Goal: Task Accomplishment & Management: Manage account settings

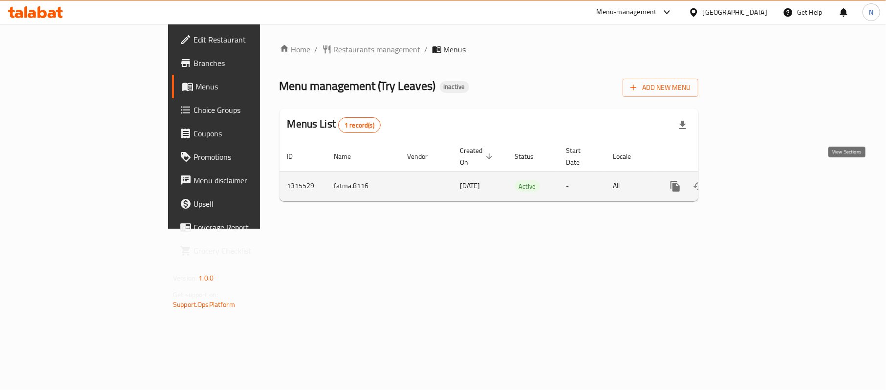
click at [750, 182] on icon "enhanced table" at bounding box center [746, 186] width 9 height 9
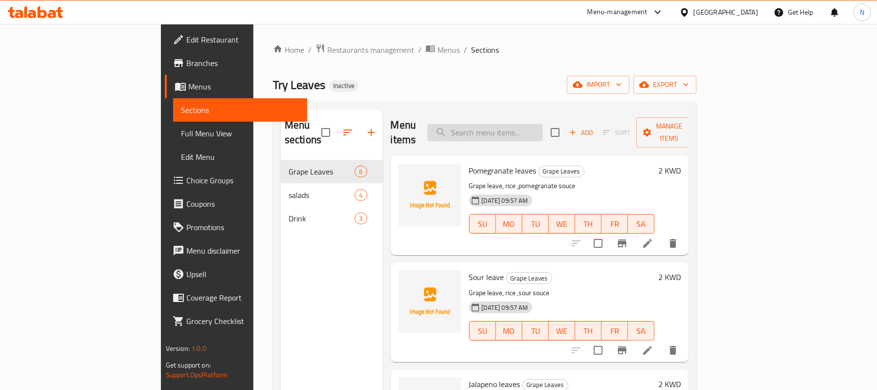
click at [516, 128] on input "search" at bounding box center [484, 132] width 115 height 17
paste input "Mix sour and pomegranate"
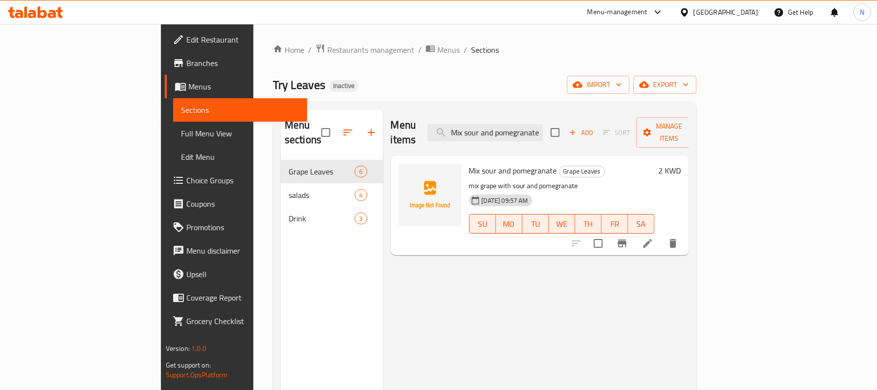
type input "Mix sour and pomegranate"
click at [653, 238] on icon at bounding box center [647, 244] width 12 height 12
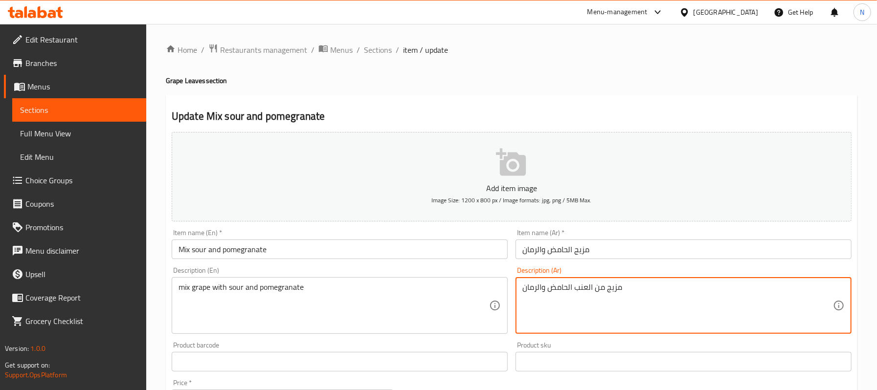
click at [572, 291] on textarea "مزيج من العنب الحامض والرمان" at bounding box center [677, 306] width 310 height 46
type textarea "مزيج من العنب مع الحامض والرمان"
click at [568, 253] on input "مزيج الحامض والرمان" at bounding box center [683, 250] width 336 height 20
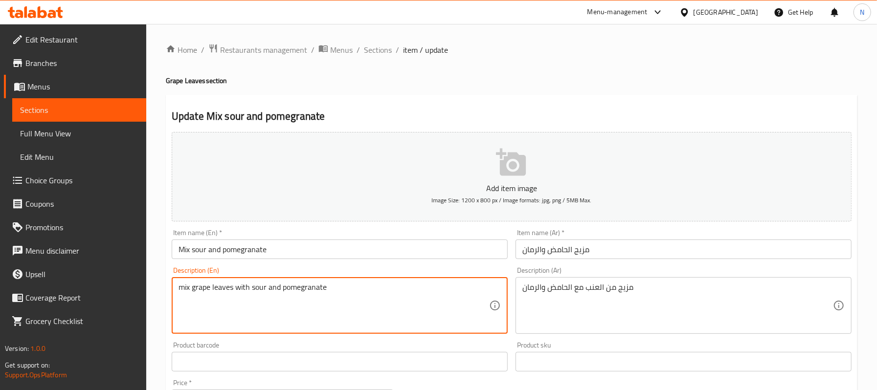
type textarea "mix grape leaves with sour and pomegranate"
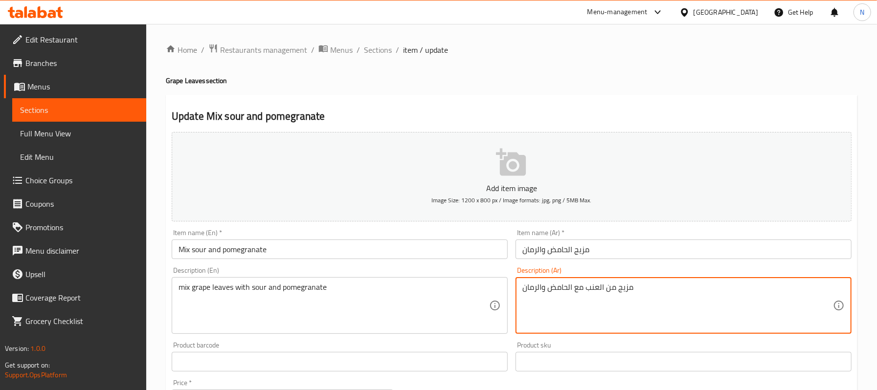
drag, startPoint x: 585, startPoint y: 288, endPoint x: 644, endPoint y: 285, distance: 59.3
click at [644, 285] on textarea "مزيج من العنب مع الحامض والرمان" at bounding box center [677, 306] width 310 height 46
type textarea "ميكس من ورق العنب مع الحامض والرمان"
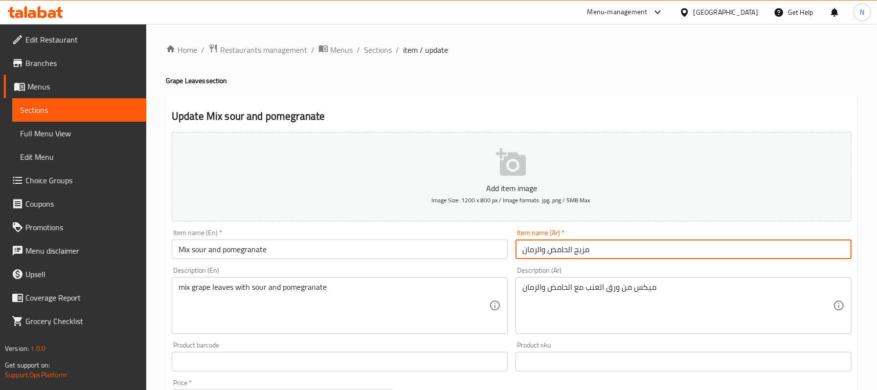
click at [633, 245] on input "مزيج الحامض والرمان" at bounding box center [683, 250] width 336 height 20
click at [577, 257] on input "مزيج الحامض والرمان" at bounding box center [683, 250] width 336 height 20
drag, startPoint x: 566, startPoint y: 247, endPoint x: 601, endPoint y: 265, distance: 39.4
click at [601, 265] on div "Add item image Image Size: 1200 x 800 px / Image formats: jpg, png / 5MB Max. I…" at bounding box center [511, 338] width 687 height 421
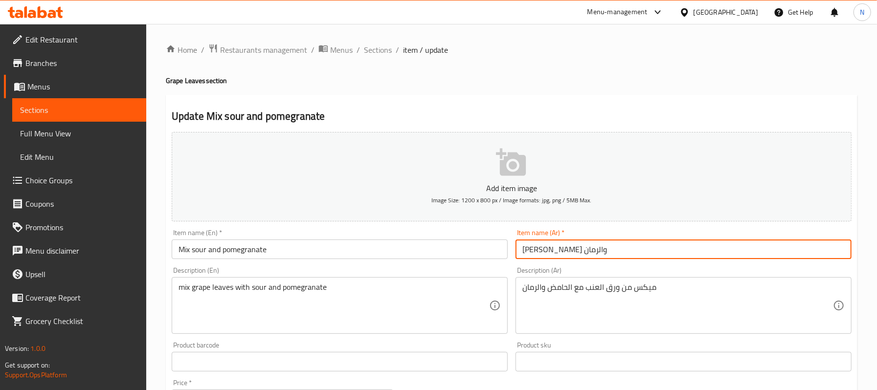
click at [536, 244] on input "ميكس حامض والرمان" at bounding box center [683, 250] width 336 height 20
type input "ميكس حامض ورمان"
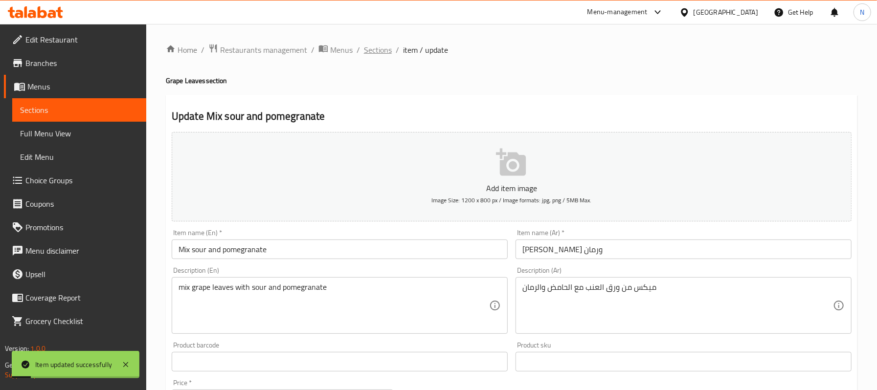
click at [378, 44] on span "Sections" at bounding box center [378, 50] width 28 height 12
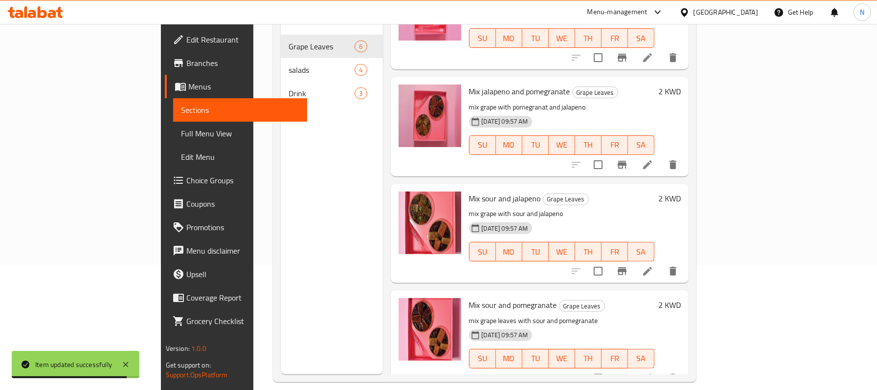
scroll to position [130, 0]
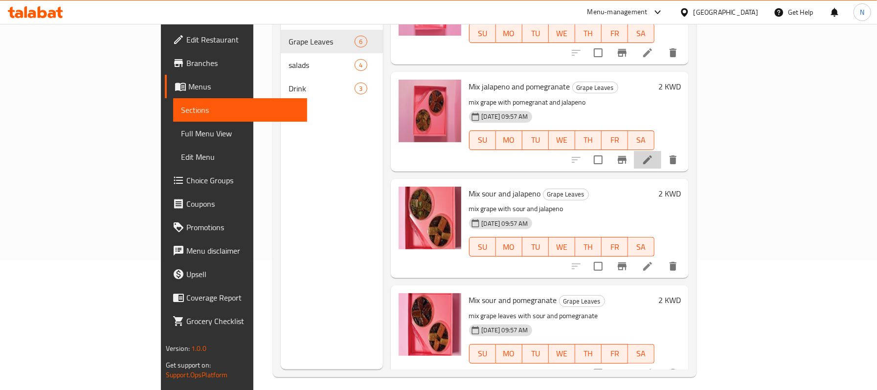
click at [661, 151] on li at bounding box center [647, 160] width 27 height 18
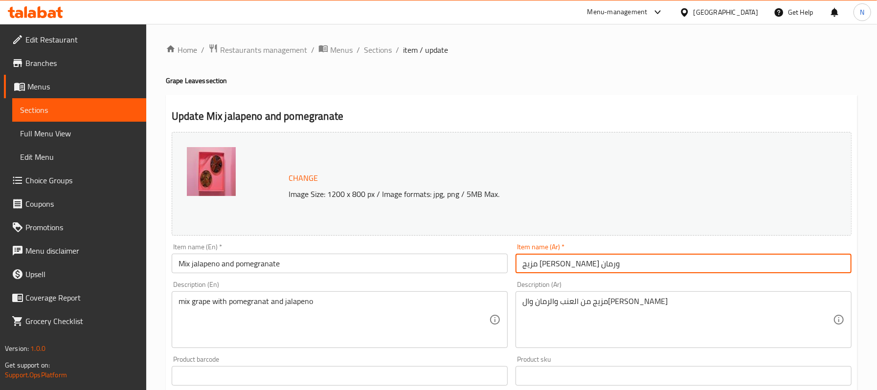
drag, startPoint x: 569, startPoint y: 265, endPoint x: 592, endPoint y: 271, distance: 23.4
click at [592, 271] on input "مزيج هالبينو ورمان" at bounding box center [683, 264] width 336 height 20
drag, startPoint x: 568, startPoint y: 267, endPoint x: 604, endPoint y: 274, distance: 37.4
click at [604, 274] on div "Item name (Ar)   * ميكس هالبينو ورمان Item name (Ar) *" at bounding box center [683, 259] width 344 height 38
type input "ميكس [PERSON_NAME] ورمان"
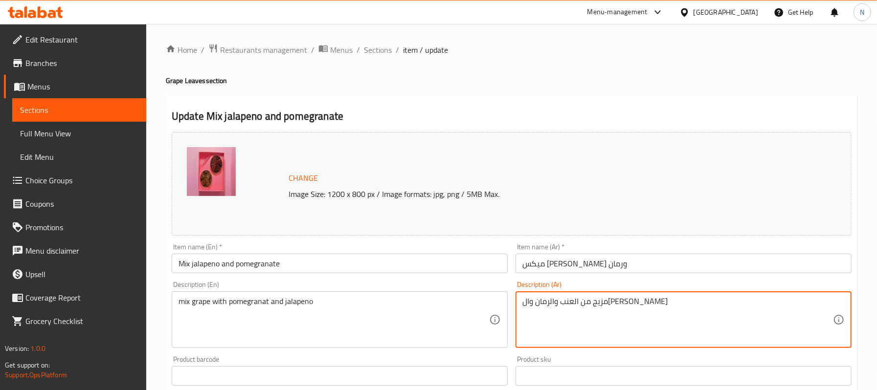
drag, startPoint x: 613, startPoint y: 304, endPoint x: 636, endPoint y: 309, distance: 23.5
paste textarea "يكس"
click at [597, 299] on textarea "ميكس من العنب والرمان والهالبينو" at bounding box center [677, 320] width 310 height 46
click at [599, 300] on textarea "ميكس من العنب والرمان والهالبينو" at bounding box center [677, 320] width 310 height 46
type textarea "ميكس من ورق العنب والرمان وال[PERSON_NAME]"
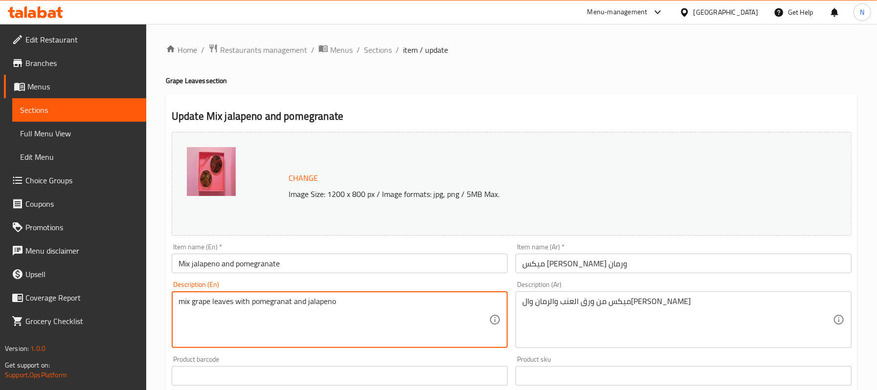
click at [273, 303] on textarea "mix grape leaves with pomegranat and jalapeno" at bounding box center [333, 320] width 310 height 46
paste textarea "e"
type textarea "mix grape leaves with pomegranate and jalapeno"
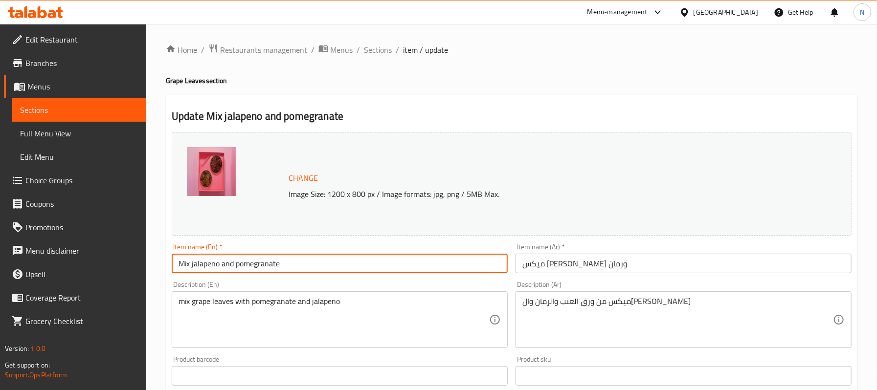
click at [307, 262] on input "Mix jalapeno and pomegranate" at bounding box center [340, 264] width 336 height 20
click at [376, 52] on span "Sections" at bounding box center [378, 50] width 28 height 12
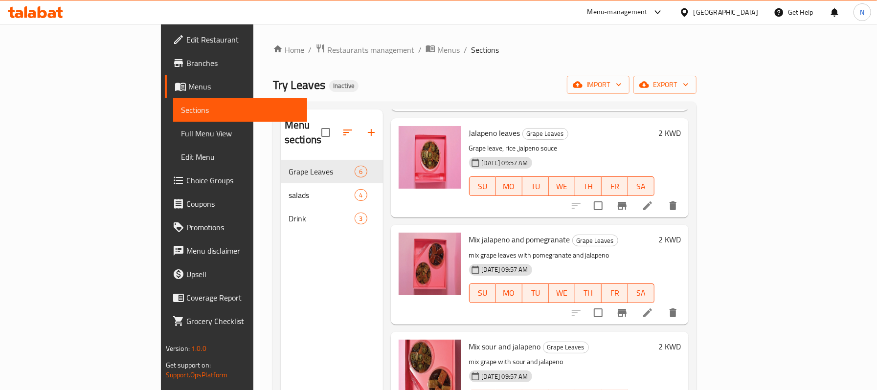
scroll to position [274, 0]
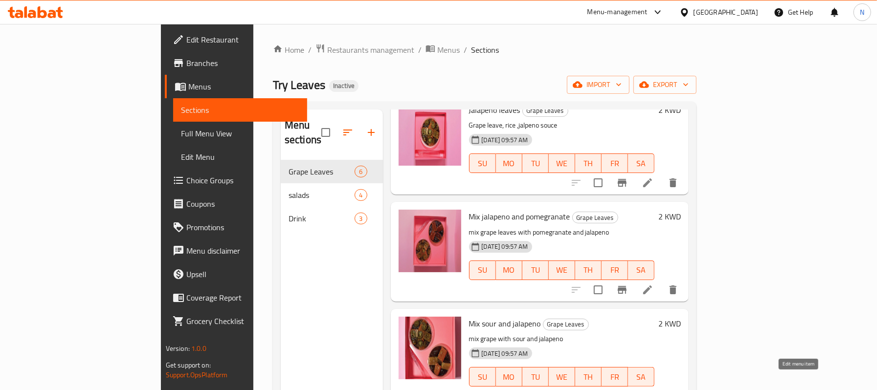
click at [653, 390] on icon at bounding box center [647, 397] width 12 height 12
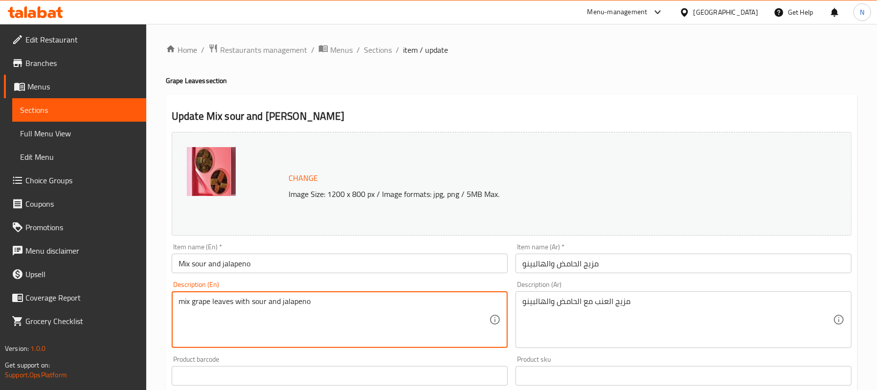
type textarea "mix grape leaves with sour and jalapeno"
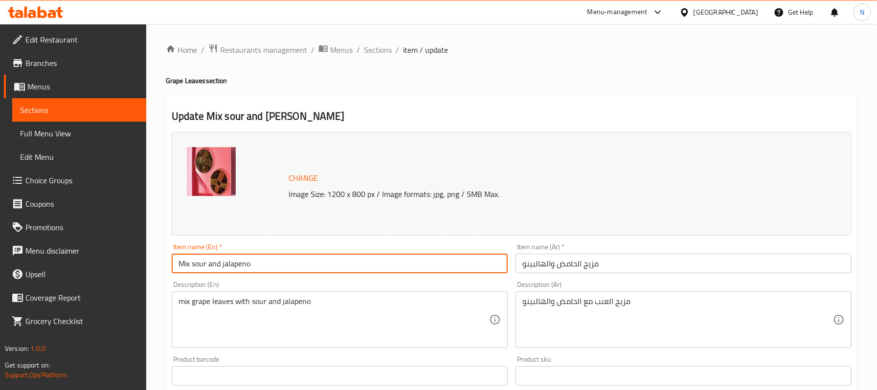
click at [210, 268] on input "Mix sour and jalapeno" at bounding box center [340, 264] width 336 height 20
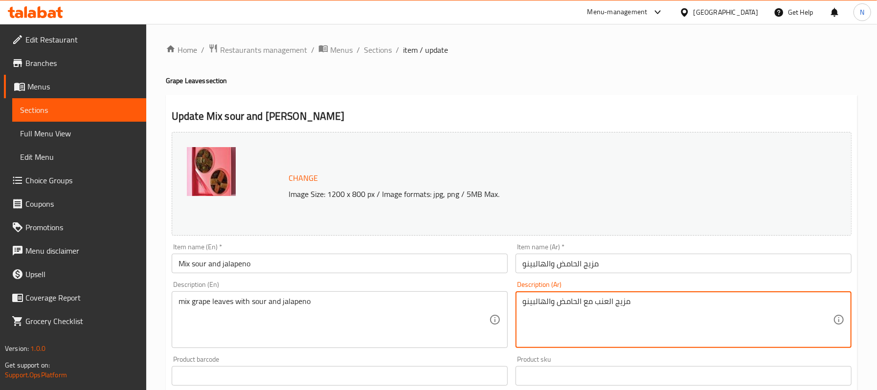
drag, startPoint x: 607, startPoint y: 300, endPoint x: 611, endPoint y: 304, distance: 5.5
click at [615, 304] on textarea "مزيج العنب مع الحامض والهالبينو" at bounding box center [677, 320] width 310 height 46
type textarea "مزيج ورق العنب مع الحامض والهالبينو"
click at [593, 255] on input "مزيج الحامض والهالبينو" at bounding box center [683, 264] width 336 height 20
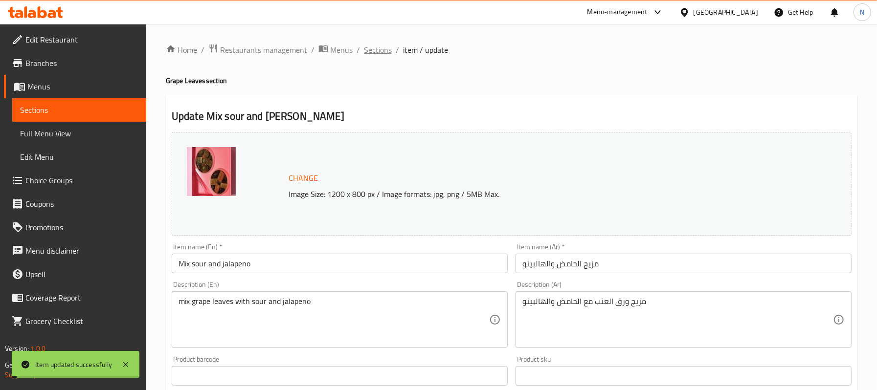
click at [381, 50] on span "Sections" at bounding box center [378, 50] width 28 height 12
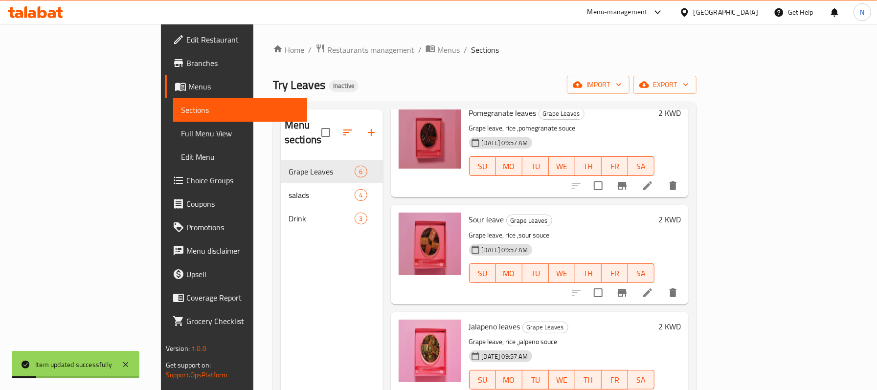
scroll to position [130, 0]
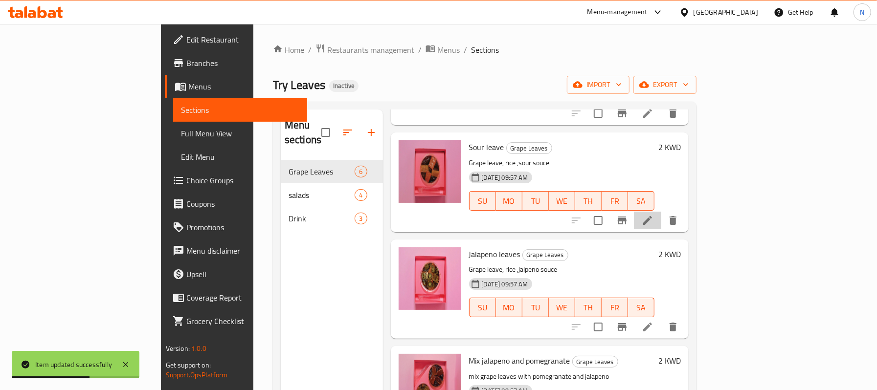
click at [661, 212] on li at bounding box center [647, 221] width 27 height 18
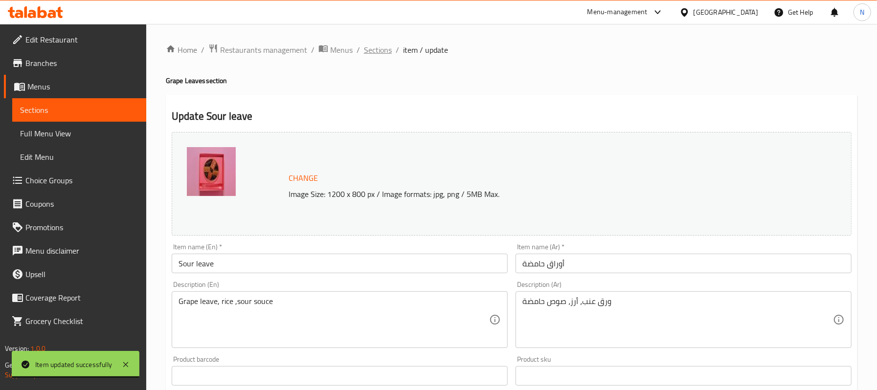
click at [378, 52] on span "Sections" at bounding box center [378, 50] width 28 height 12
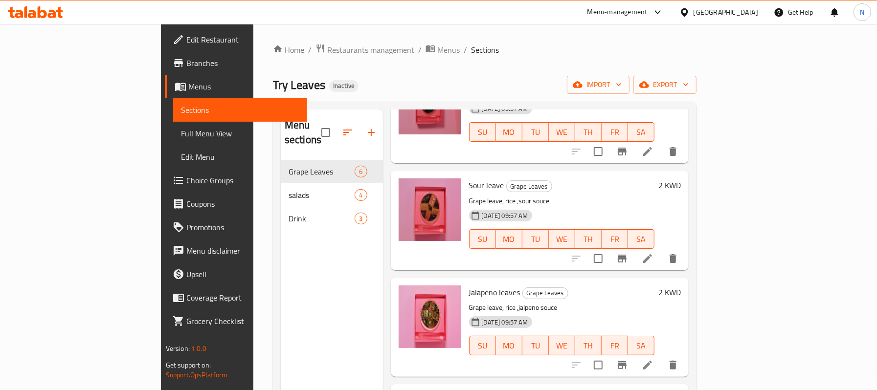
scroll to position [79, 0]
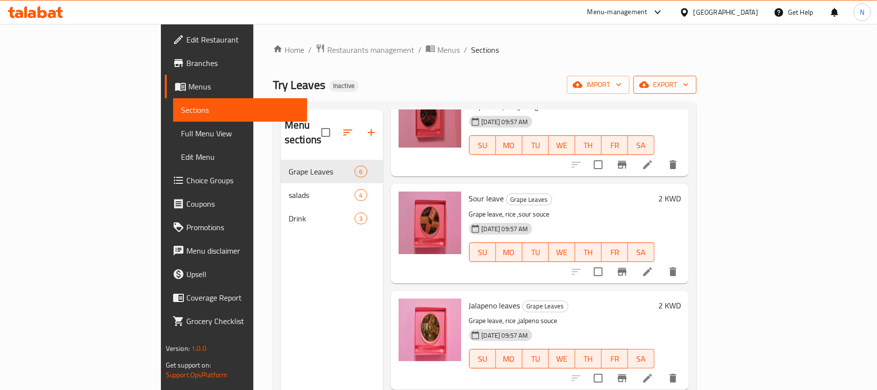
click at [690, 82] on icon "button" at bounding box center [686, 85] width 10 height 10
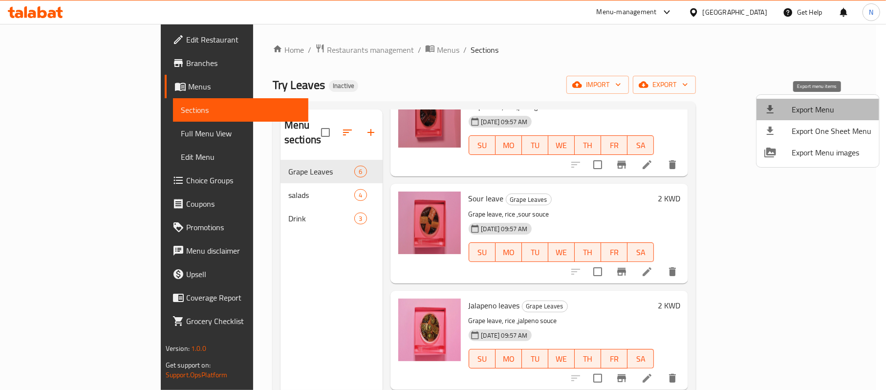
click at [838, 100] on li "Export Menu" at bounding box center [818, 110] width 123 height 22
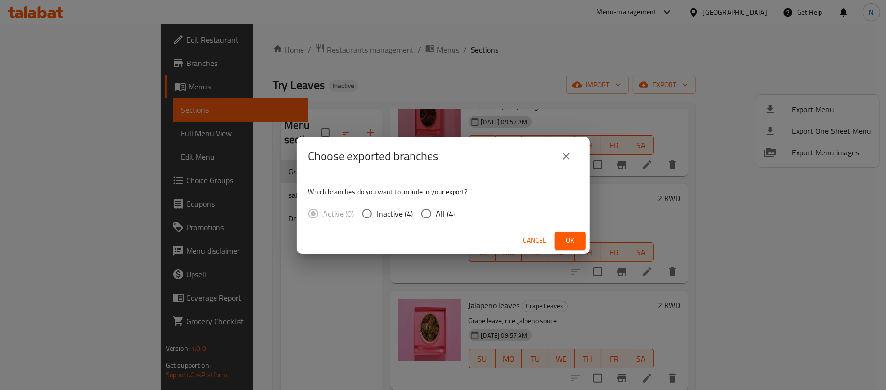
click at [432, 221] on input "All (4)" at bounding box center [426, 213] width 21 height 21
radio input "true"
click at [573, 240] on span "Ok" at bounding box center [571, 241] width 16 height 12
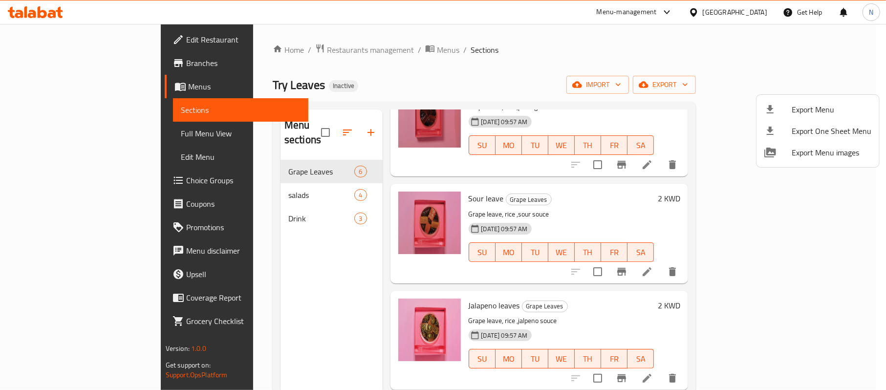
click at [489, 67] on div at bounding box center [443, 195] width 886 height 390
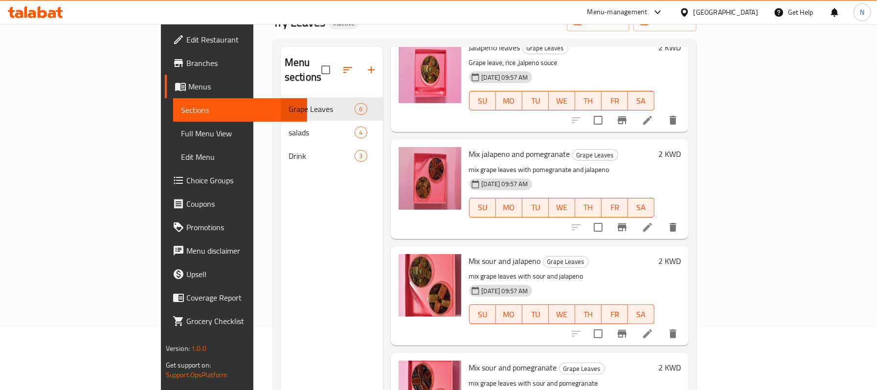
scroll to position [137, 0]
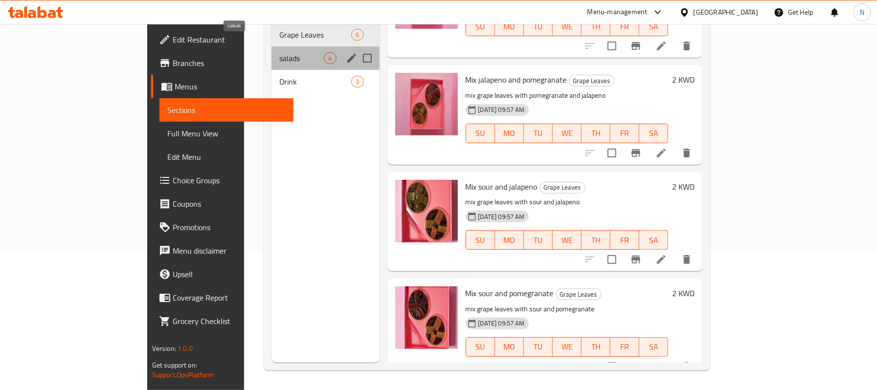
click at [279, 52] on span "salads" at bounding box center [301, 58] width 44 height 12
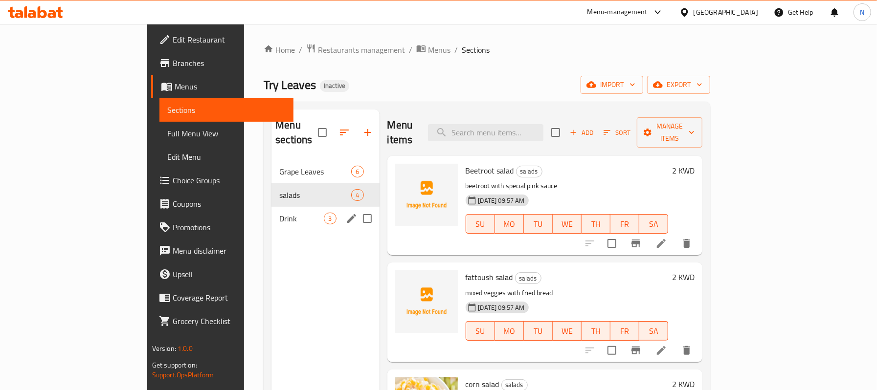
click at [271, 207] on div "Drink 3" at bounding box center [325, 218] width 108 height 23
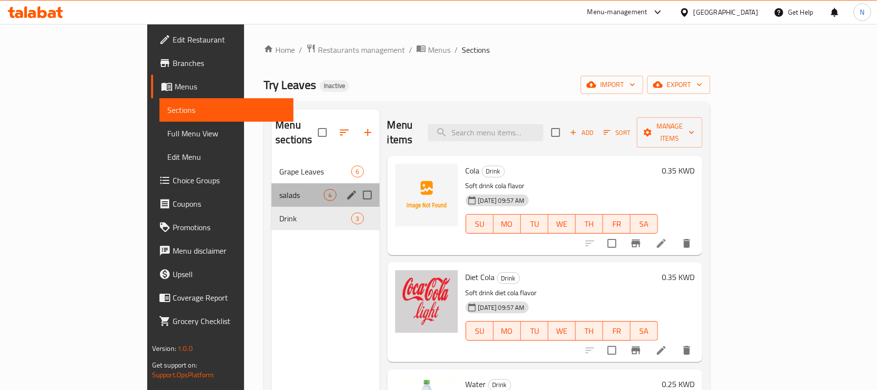
click at [271, 188] on div "salads 4" at bounding box center [325, 194] width 108 height 23
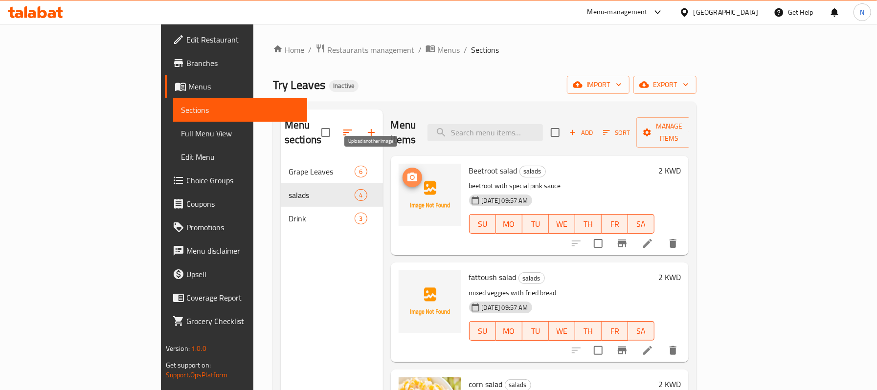
click at [407, 173] on icon "upload picture" at bounding box center [412, 177] width 10 height 9
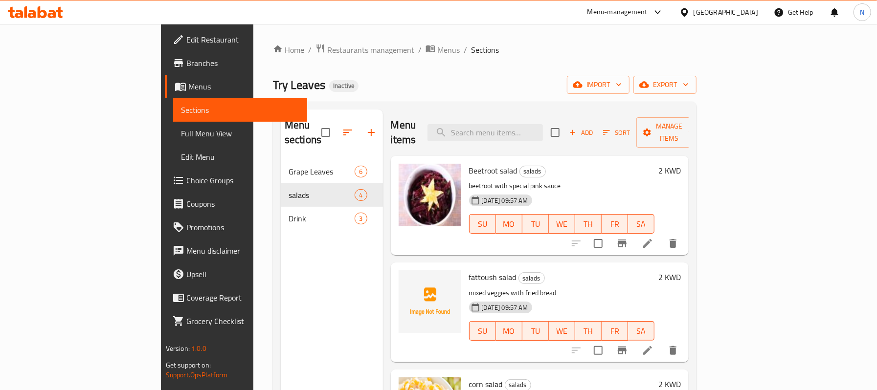
click at [622, 125] on div "Menu items Add Sort Manage items" at bounding box center [540, 133] width 298 height 46
click at [465, 165] on div "Beetroot salad salads beetroot with special pink sauce 02-10-2025 09:57 AM SU M…" at bounding box center [562, 205] width 194 height 91
click at [469, 163] on span "Beetroot salad" at bounding box center [493, 170] width 48 height 15
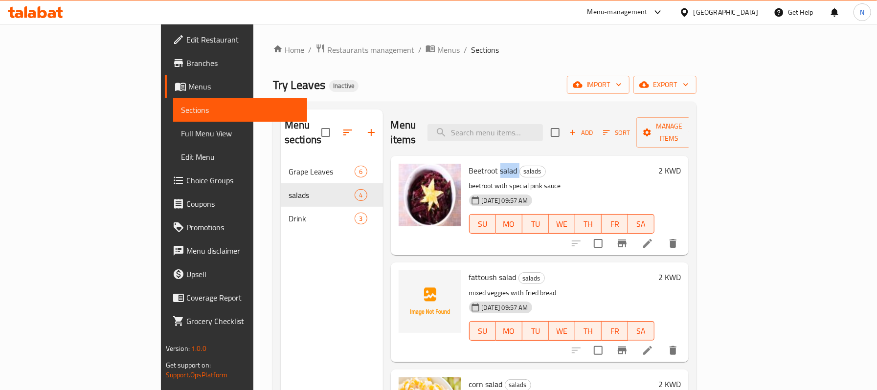
click at [469, 163] on span "Beetroot salad" at bounding box center [493, 170] width 48 height 15
copy h6 "Beetroot salad"
click at [469, 270] on span "fattoush salad" at bounding box center [492, 277] width 47 height 15
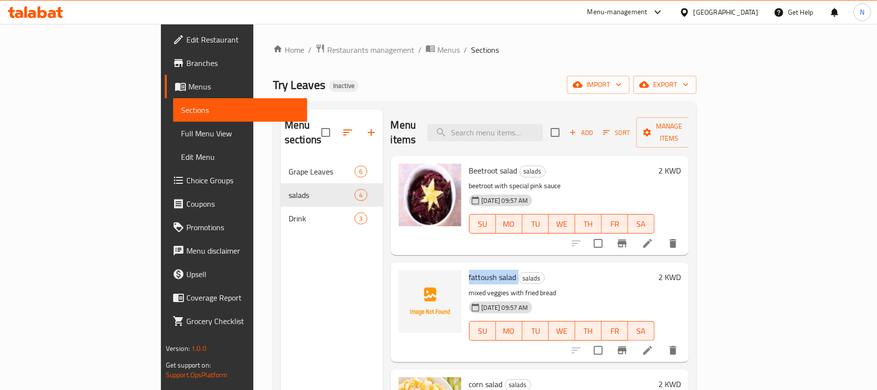
click at [469, 270] on span "fattoush salad" at bounding box center [492, 277] width 47 height 15
copy h6 "fattoush salad"
click at [406, 278] on icon "upload picture" at bounding box center [412, 284] width 12 height 12
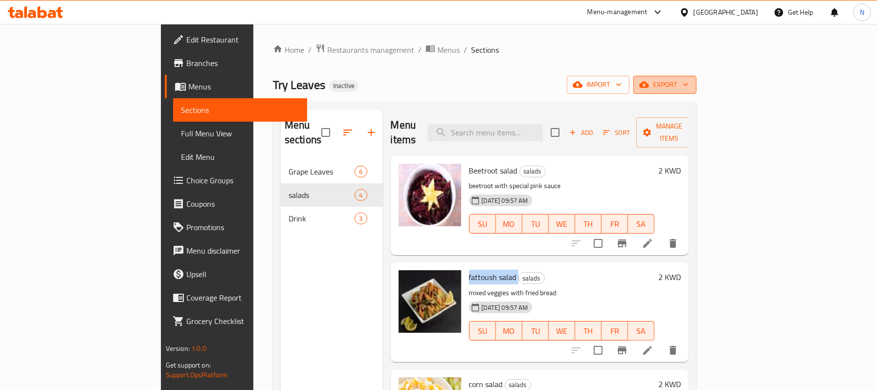
click at [688, 86] on span "export" at bounding box center [664, 85] width 47 height 12
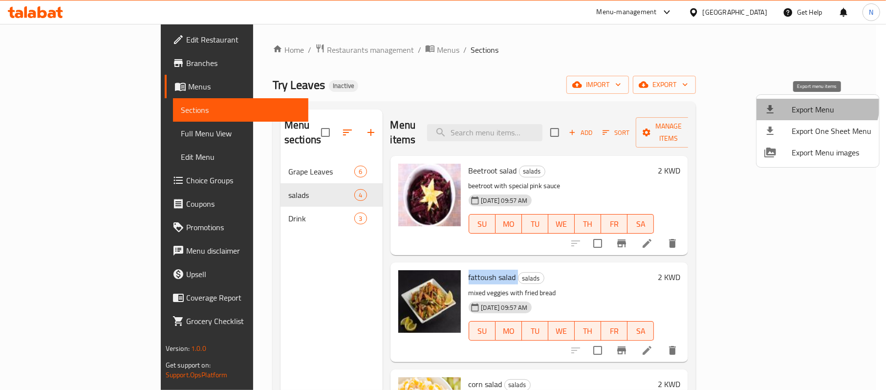
click at [813, 104] on span "Export Menu" at bounding box center [832, 110] width 80 height 12
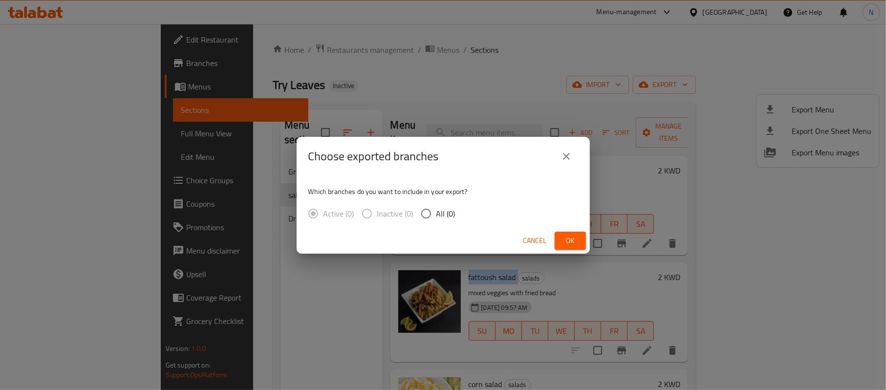
click at [570, 155] on icon "close" at bounding box center [567, 157] width 12 height 12
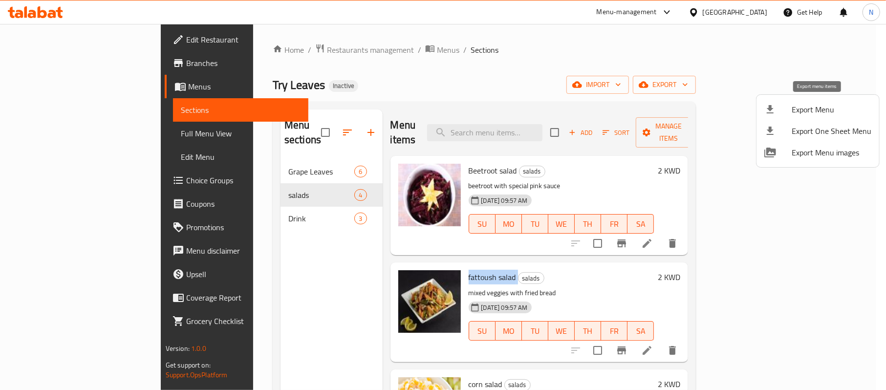
click at [793, 114] on span "Export Menu" at bounding box center [832, 110] width 80 height 12
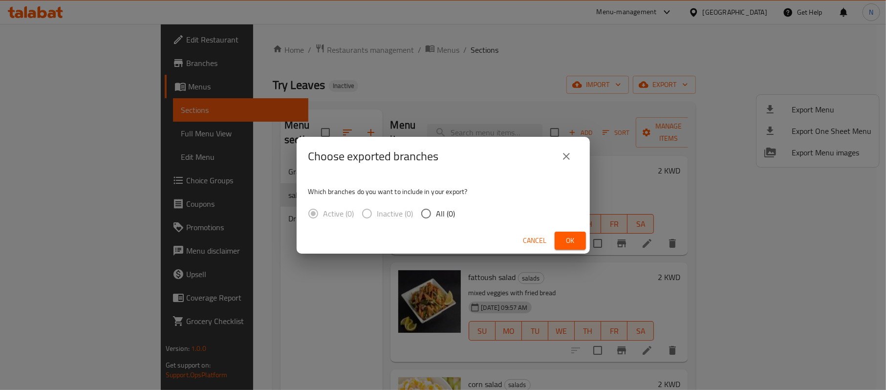
click at [578, 156] on div "Choose exported branches" at bounding box center [443, 156] width 293 height 39
click at [568, 153] on icon "close" at bounding box center [567, 157] width 12 height 12
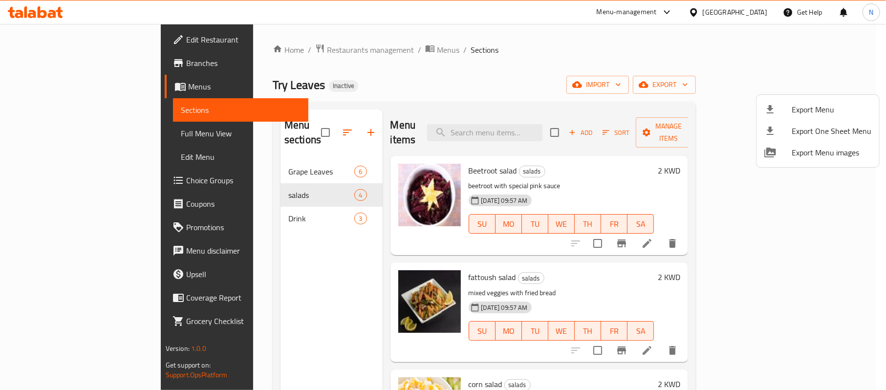
click at [344, 49] on div at bounding box center [443, 195] width 886 height 390
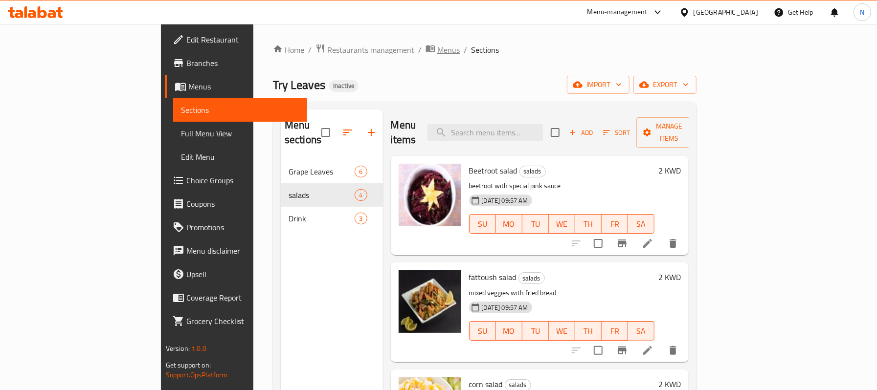
click at [437, 49] on span "Menus" at bounding box center [448, 50] width 22 height 12
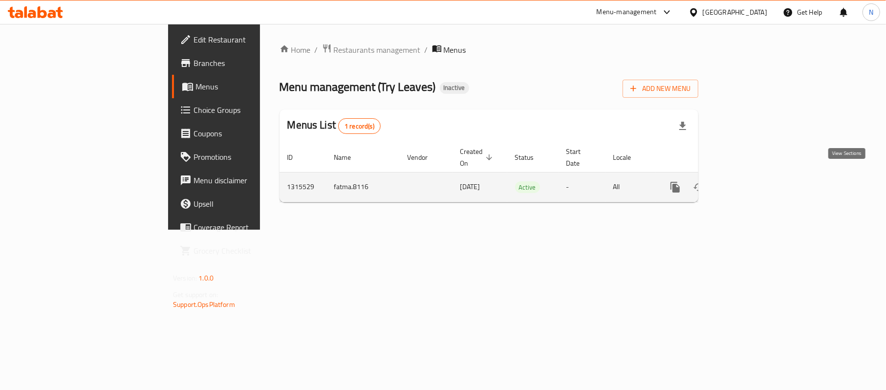
click at [752, 181] on icon "enhanced table" at bounding box center [746, 187] width 12 height 12
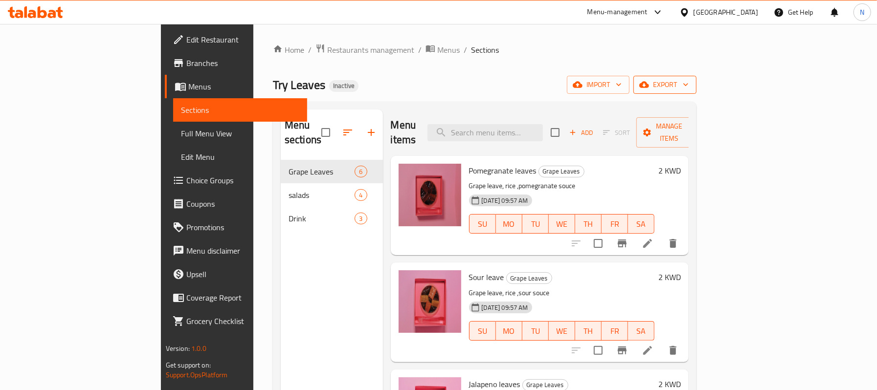
click at [688, 90] on span "export" at bounding box center [664, 85] width 47 height 12
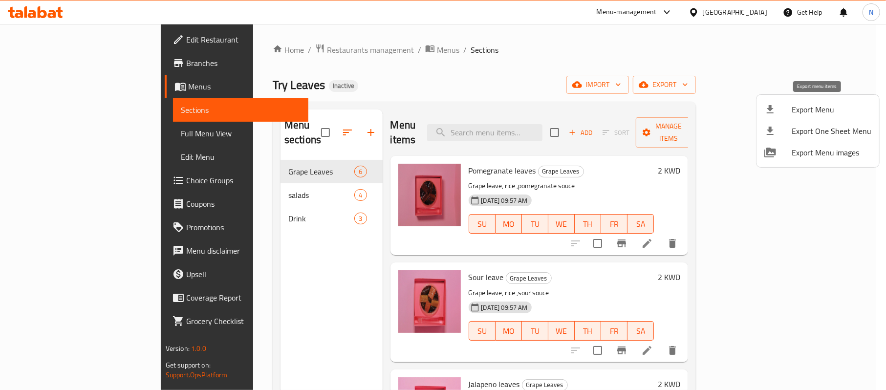
click at [804, 105] on span "Export Menu" at bounding box center [832, 110] width 80 height 12
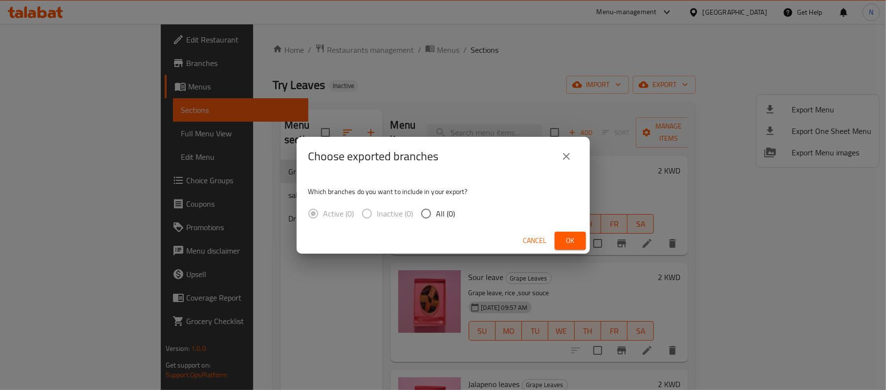
click at [570, 153] on icon "close" at bounding box center [567, 157] width 12 height 12
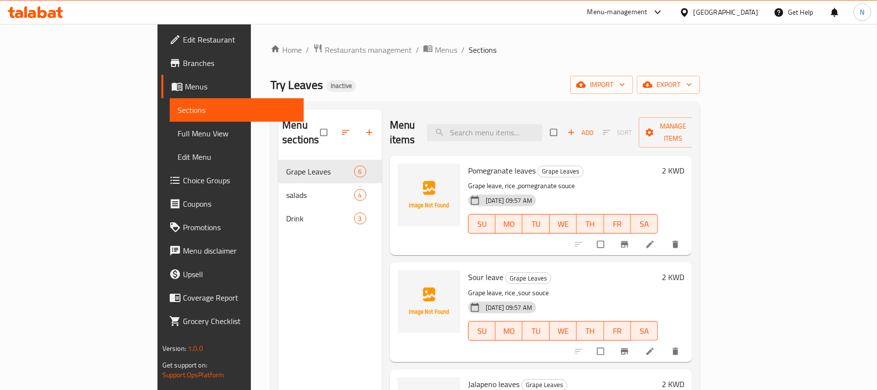
click at [177, 133] on span "Full Menu View" at bounding box center [236, 134] width 118 height 12
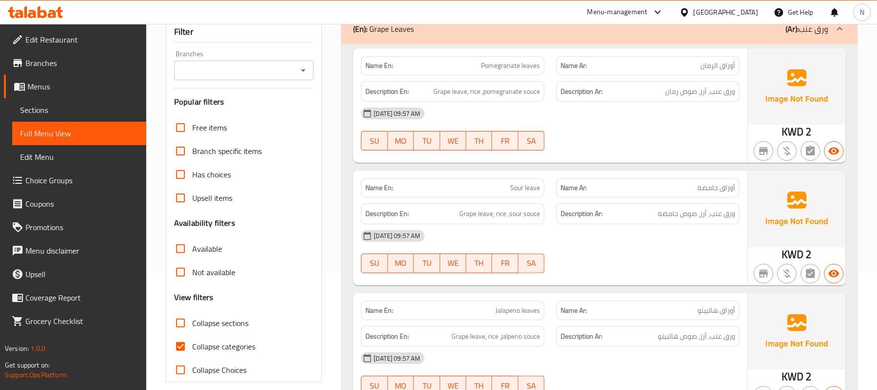
scroll to position [196, 0]
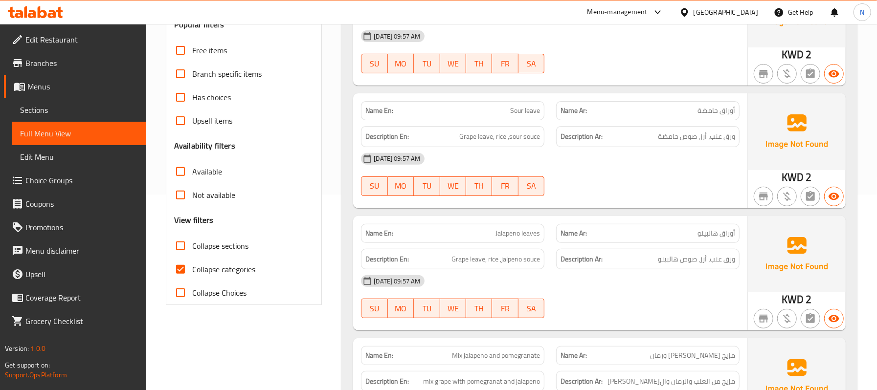
click at [347, 257] on div "Name En: Pomegranate leaves Name Ar: أوراق الرمان Description En: Grape leave, …" at bounding box center [599, 341] width 516 height 749
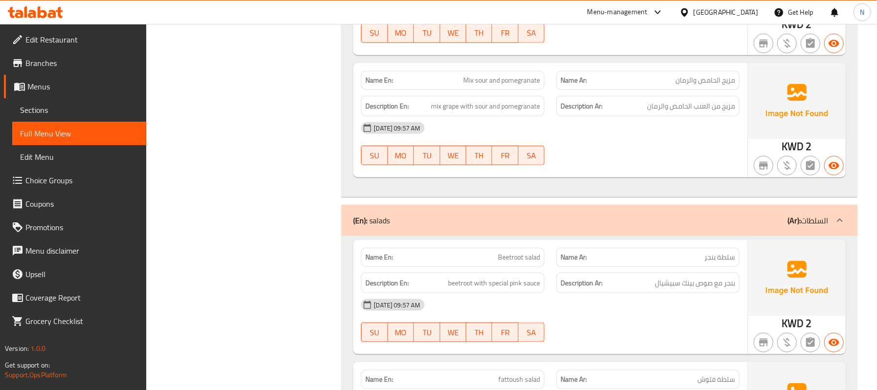
scroll to position [717, 0]
drag, startPoint x: 726, startPoint y: 91, endPoint x: 684, endPoint y: 94, distance: 42.6
click at [684, 94] on div "Description Ar: مزيج من العنب الحامض والرمان" at bounding box center [647, 105] width 195 height 33
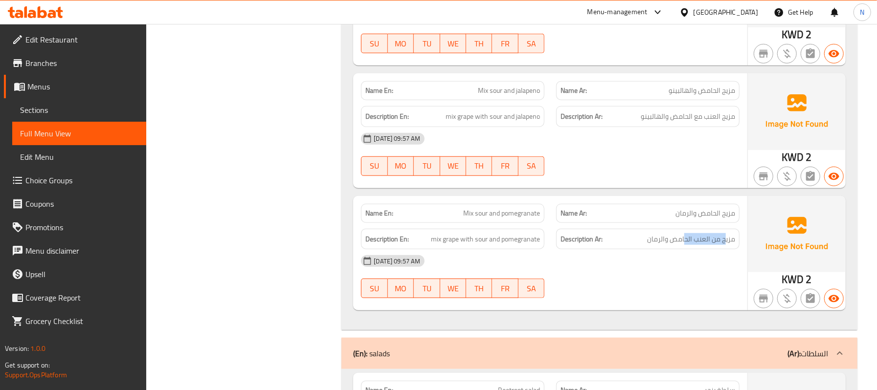
scroll to position [587, 0]
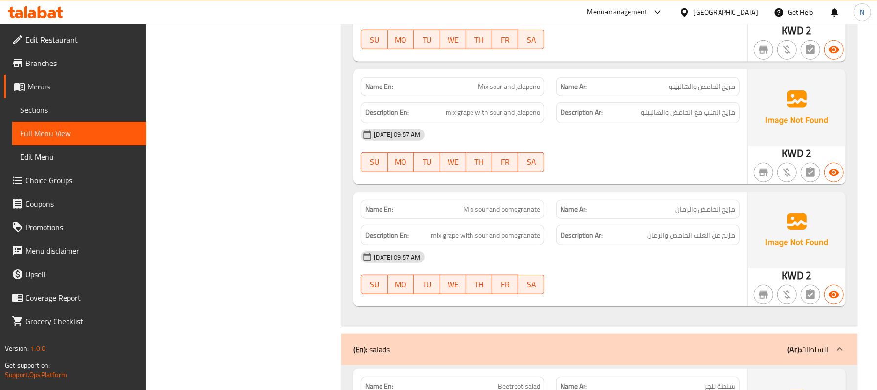
click at [523, 214] on span "Mix sour and pomegranate" at bounding box center [501, 209] width 77 height 10
copy span "Mix sour and pomegranate"
drag, startPoint x: 439, startPoint y: 6, endPoint x: 320, endPoint y: 88, distance: 144.4
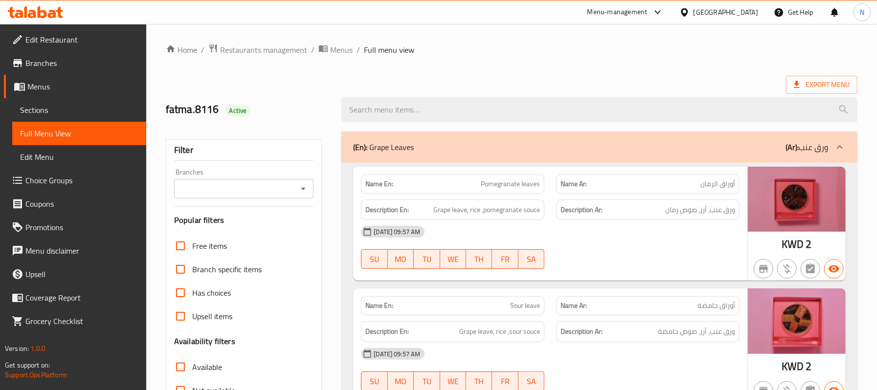
scroll to position [65, 0]
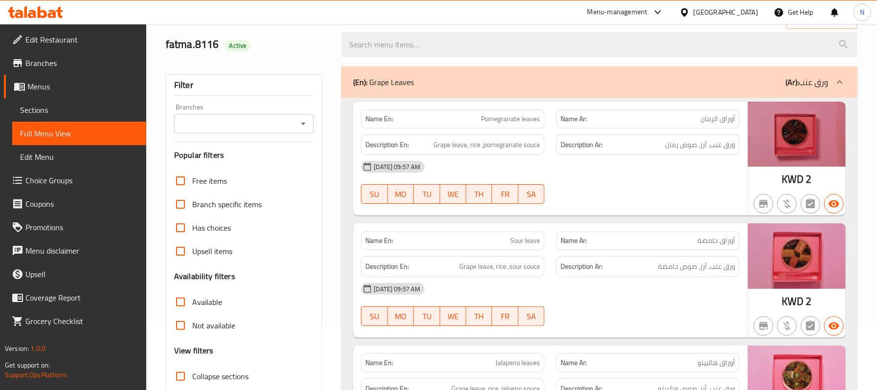
click at [227, 375] on span "Collapse sections" at bounding box center [220, 377] width 56 height 12
click at [192, 375] on input "Collapse sections" at bounding box center [180, 376] width 23 height 23
checkbox input "true"
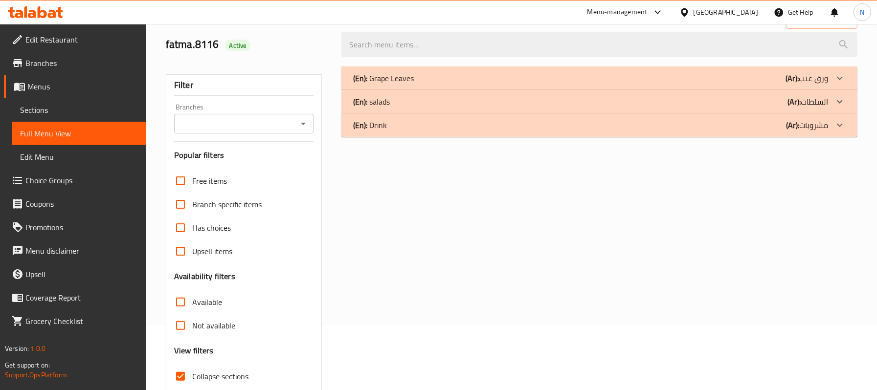
click at [469, 83] on div "(En): Grape Leaves (Ar): ورق عنب" at bounding box center [590, 78] width 475 height 12
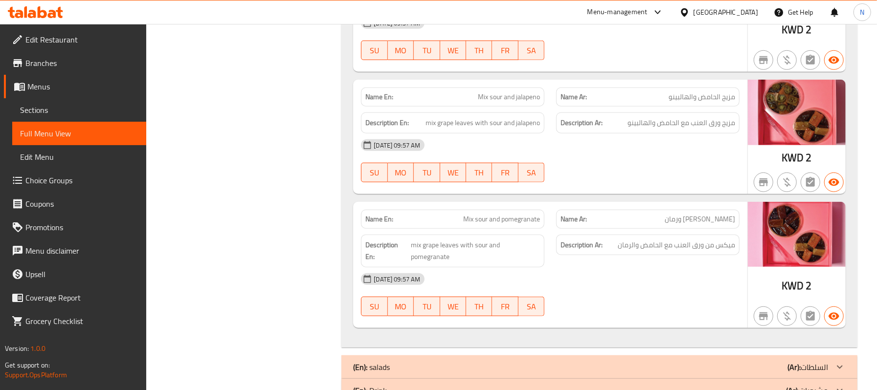
scroll to position [611, 0]
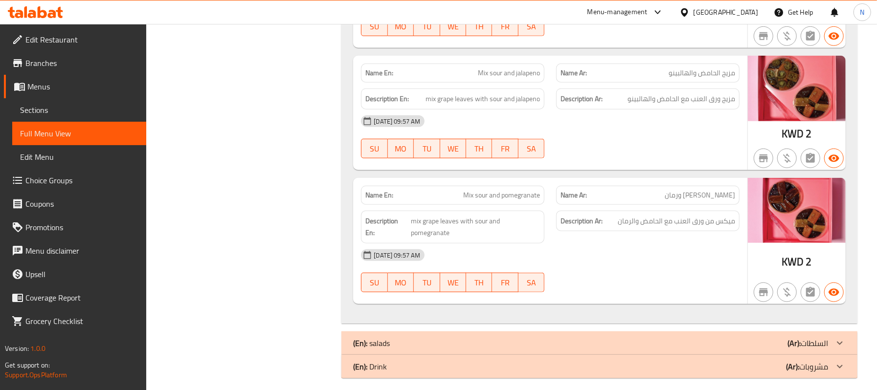
click at [650, 337] on div "(En): salads (Ar): السلطات" at bounding box center [590, 343] width 475 height 12
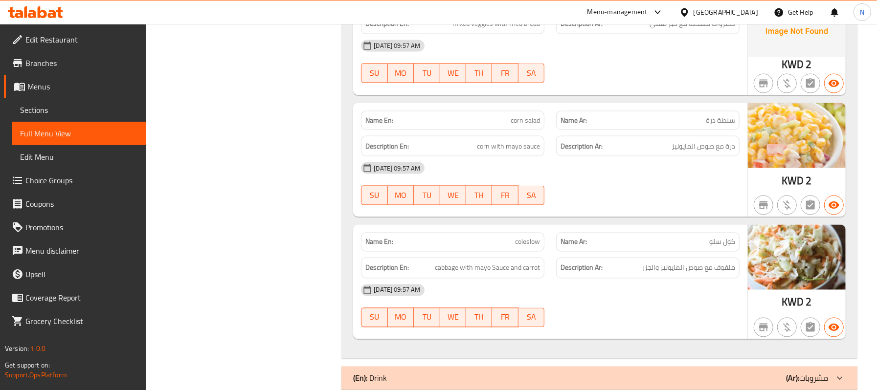
scroll to position [1132, 0]
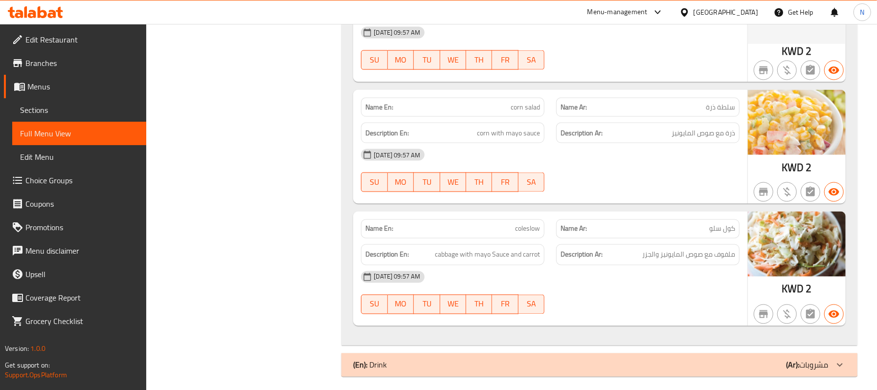
click at [465, 359] on div "(En): Drink (Ar): مشروبات" at bounding box center [590, 365] width 475 height 12
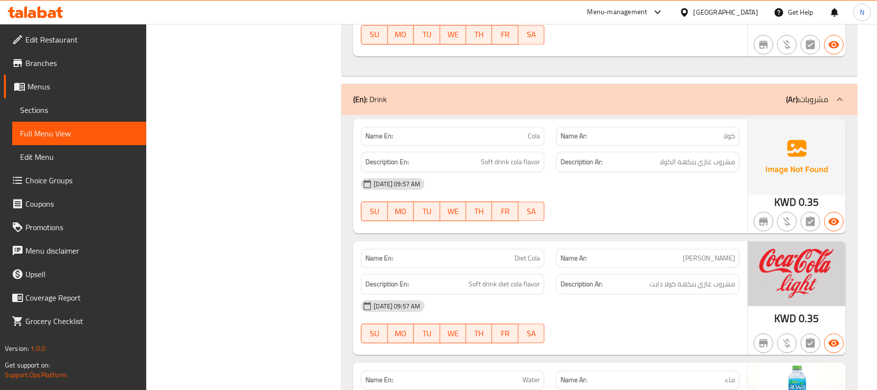
scroll to position [1393, 0]
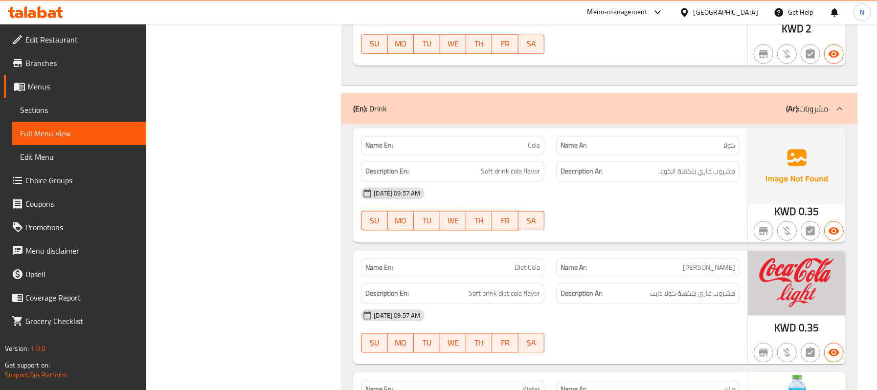
drag, startPoint x: 342, startPoint y: 115, endPoint x: 321, endPoint y: 122, distance: 22.6
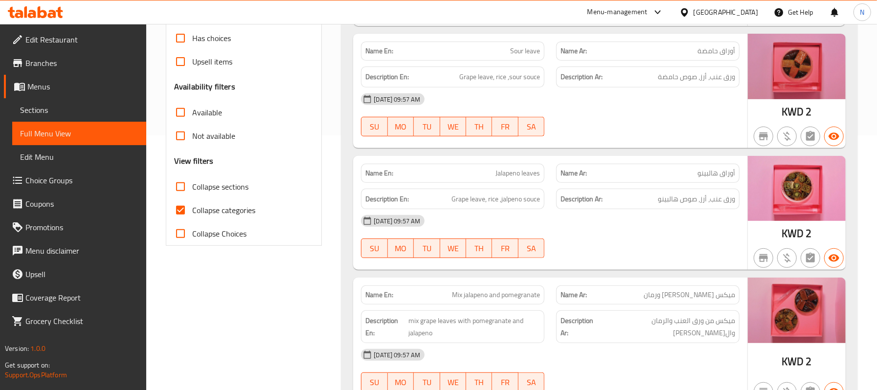
scroll to position [261, 0]
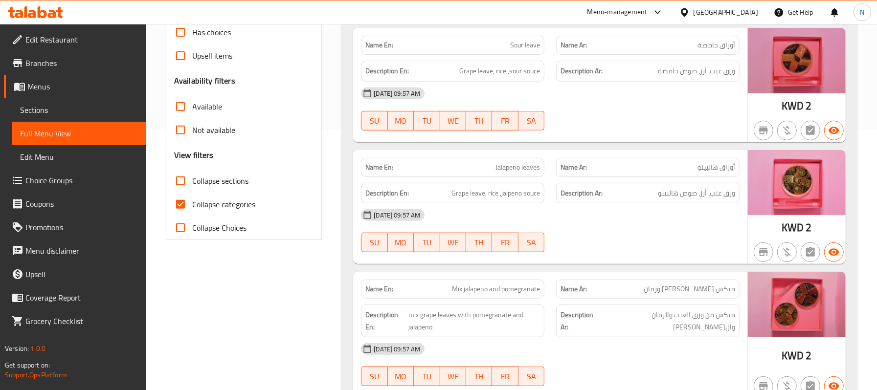
click at [212, 202] on span "Collapse categories" at bounding box center [223, 205] width 63 height 12
click at [192, 202] on input "Collapse categories" at bounding box center [180, 204] width 23 height 23
checkbox input "false"
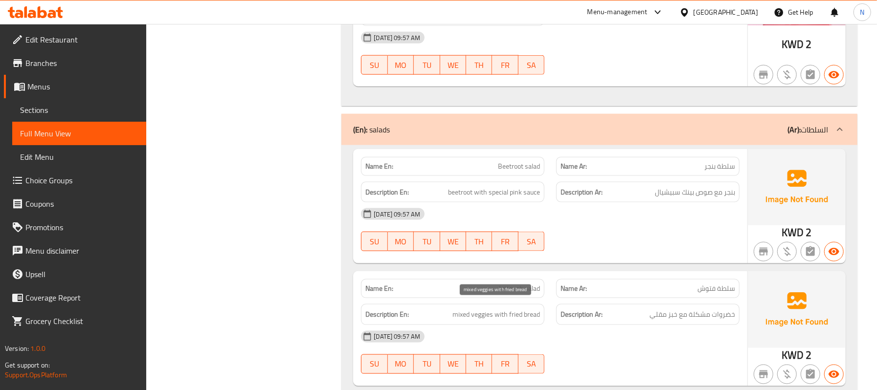
scroll to position [807, 0]
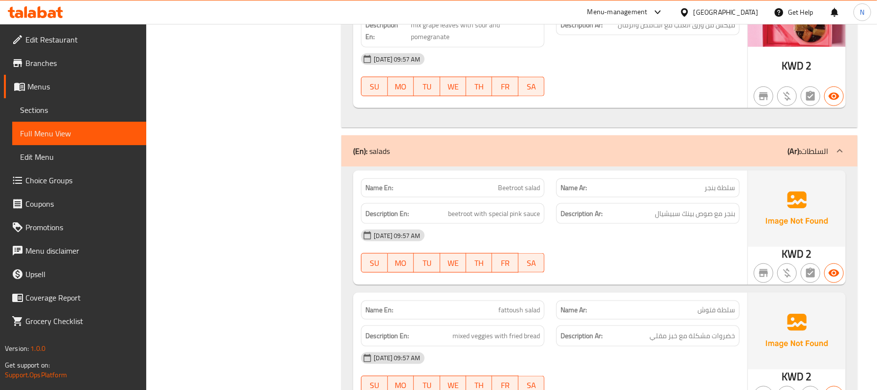
click at [528, 183] on span "Beetroot salad" at bounding box center [519, 188] width 42 height 10
click at [730, 183] on span "سلطة بنجر" at bounding box center [719, 188] width 31 height 10
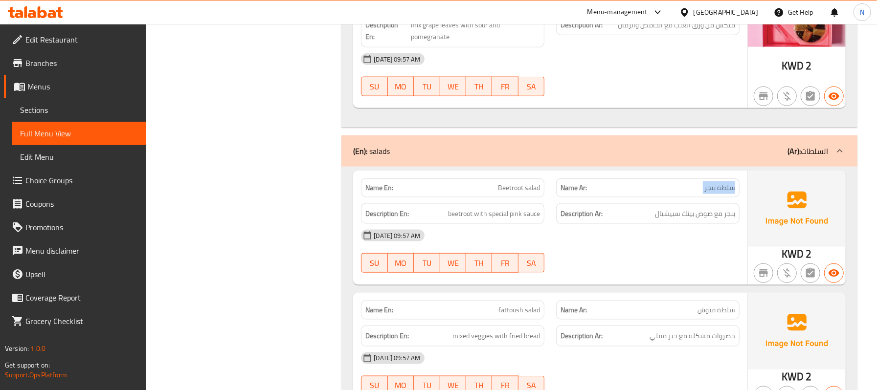
copy span "سلطة بنجر"
click at [712, 214] on div "Description Ar: بنجر مع صوص بينك سبيشيال" at bounding box center [647, 213] width 183 height 21
click at [705, 209] on span "بنجر مع صوص بينك سبيشيال" at bounding box center [695, 214] width 80 height 12
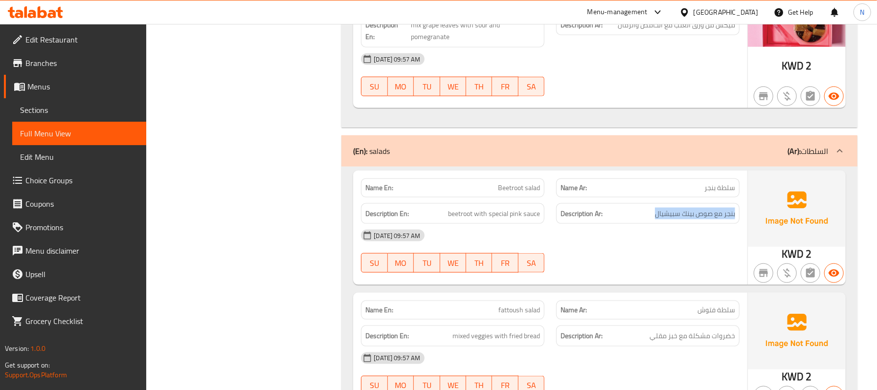
copy div "بنجر مع صوص بينك سبيشيال"
click at [510, 306] on span "fattoush salad" at bounding box center [519, 310] width 42 height 10
copy span "fattoush salad"
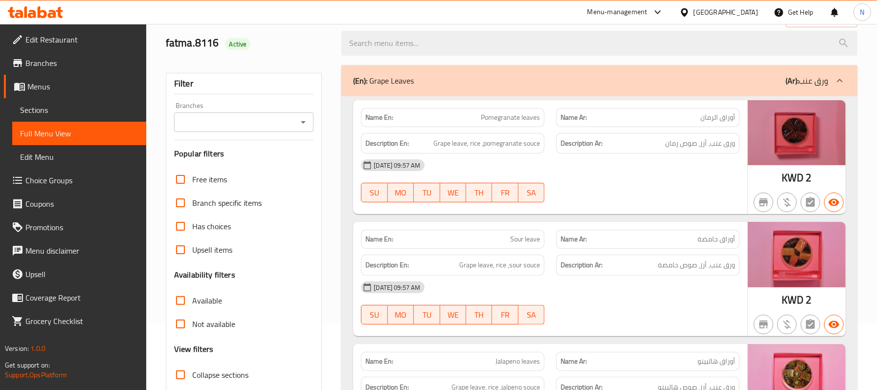
scroll to position [0, 0]
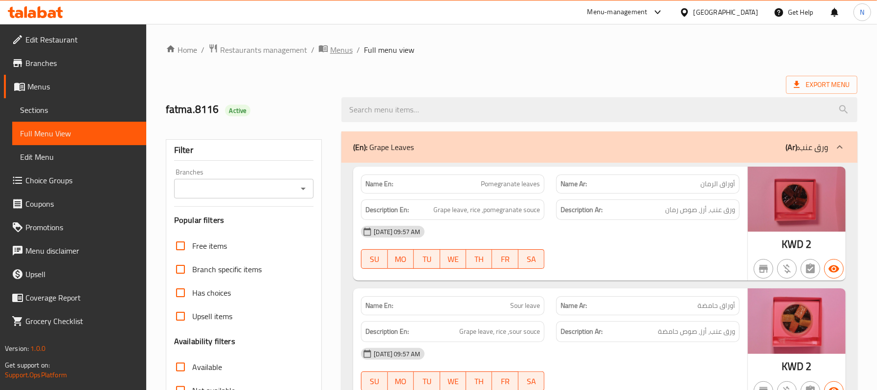
click at [339, 47] on span "Menus" at bounding box center [341, 50] width 22 height 12
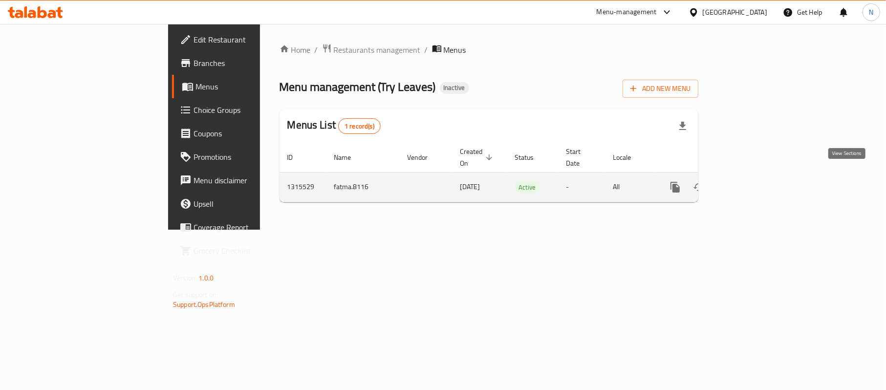
click at [752, 181] on icon "enhanced table" at bounding box center [746, 187] width 12 height 12
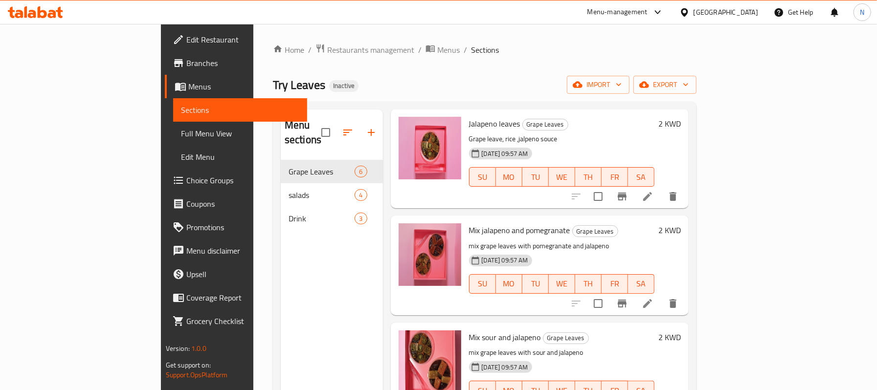
scroll to position [274, 0]
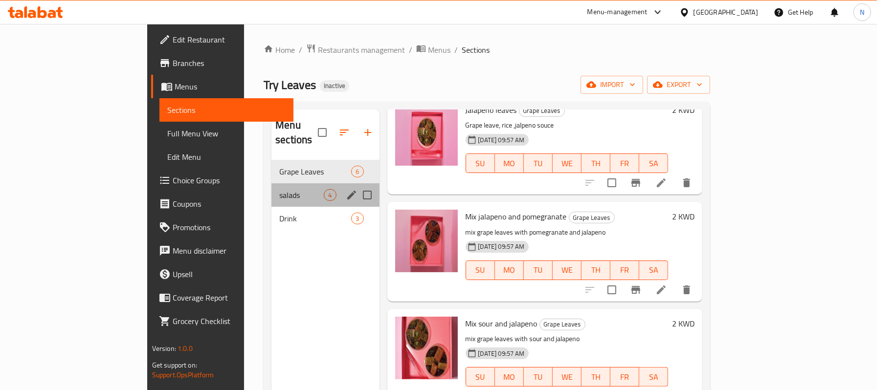
click at [271, 183] on div "salads 4" at bounding box center [325, 194] width 108 height 23
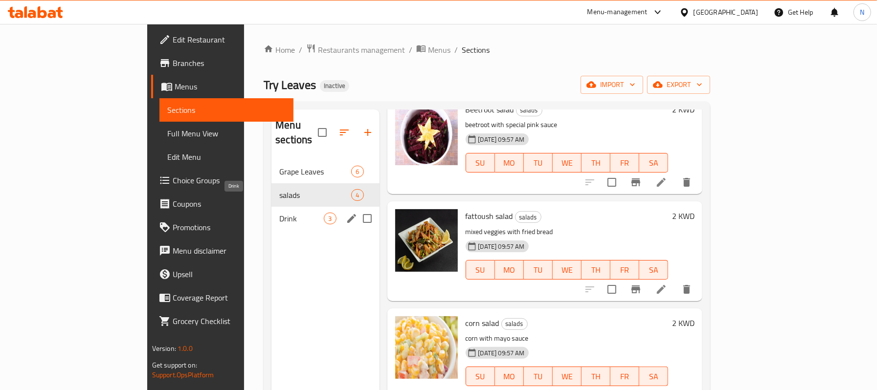
click at [279, 213] on span "Drink" at bounding box center [301, 219] width 44 height 12
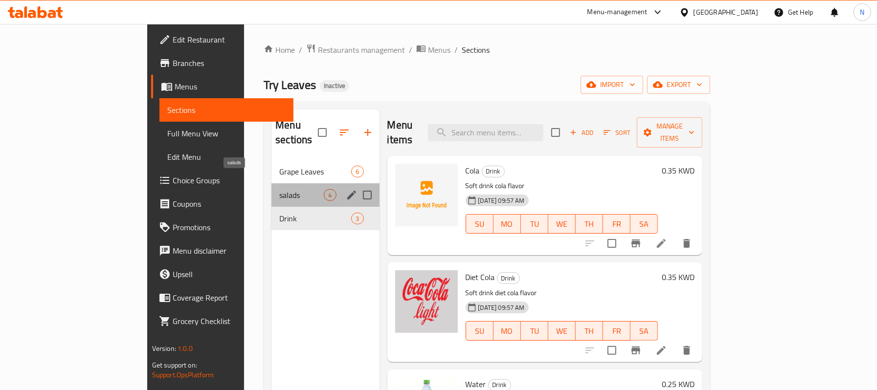
click at [279, 189] on span "salads" at bounding box center [301, 195] width 44 height 12
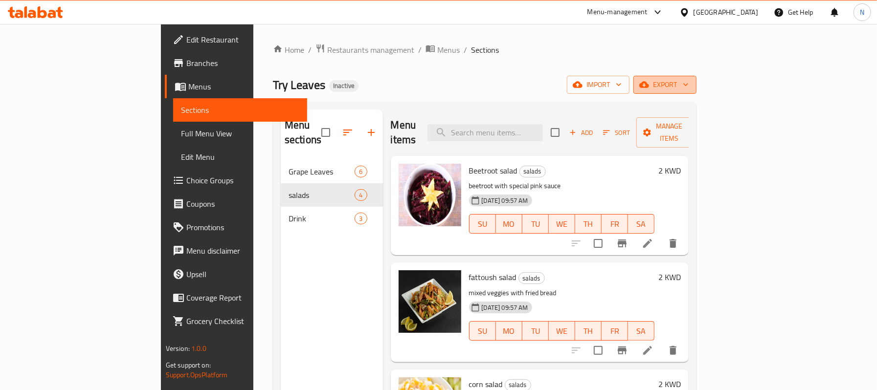
click at [688, 81] on span "export" at bounding box center [664, 85] width 47 height 12
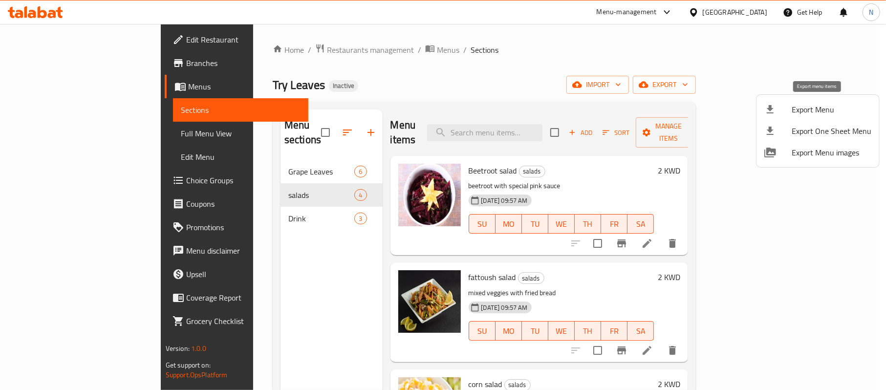
click at [817, 105] on span "Export Menu" at bounding box center [832, 110] width 80 height 12
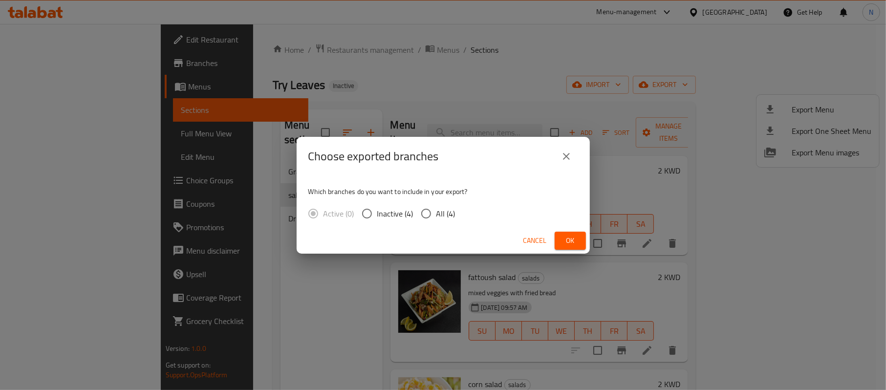
click at [437, 212] on span "All (4)" at bounding box center [446, 214] width 19 height 12
click at [437, 212] on input "All (4)" at bounding box center [426, 213] width 21 height 21
radio input "true"
click at [571, 239] on span "Ok" at bounding box center [571, 241] width 16 height 12
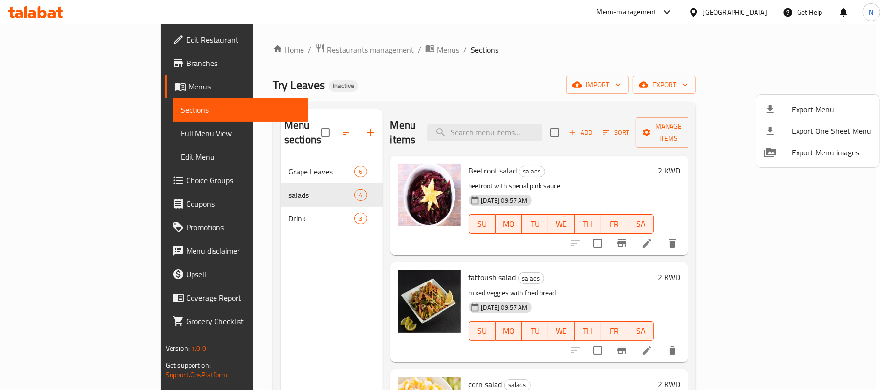
click at [464, 167] on div at bounding box center [443, 195] width 886 height 390
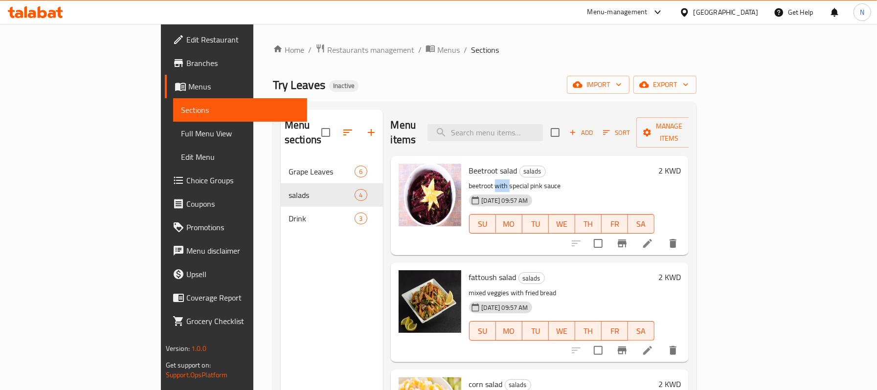
click at [469, 180] on p "beetroot with special pink sauce" at bounding box center [562, 186] width 186 height 12
click at [469, 163] on span "Beetroot salad" at bounding box center [493, 170] width 48 height 15
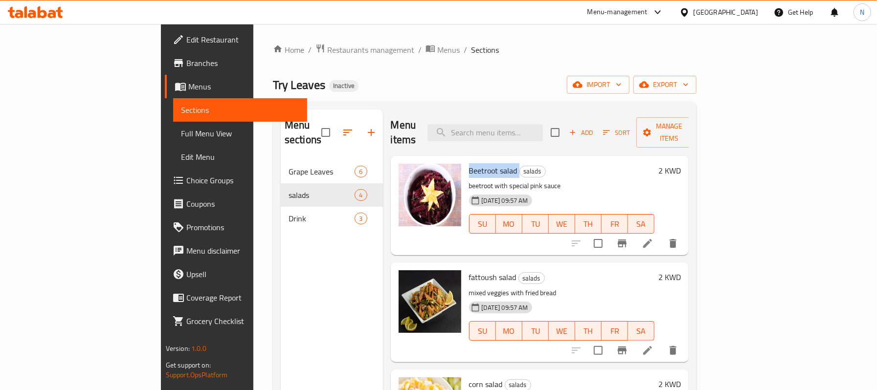
copy h6 "Beetroot salad"
click at [469, 270] on span "fattoush salad" at bounding box center [492, 277] width 47 height 15
copy h6 "fattoush salad"
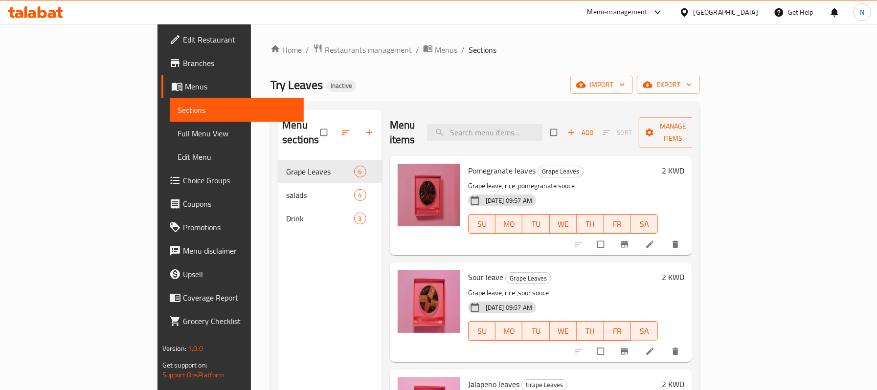
click at [330, 41] on div "Home / Restaurants management / Menus / Sections Try Leaves Inactive import exp…" at bounding box center [485, 275] width 468 height 503
click at [435, 50] on span "Menus" at bounding box center [446, 50] width 22 height 12
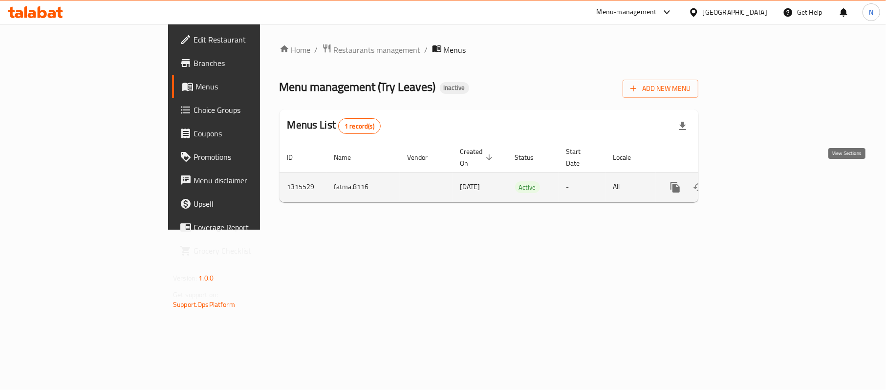
click at [758, 178] on link "enhanced table" at bounding box center [745, 187] width 23 height 23
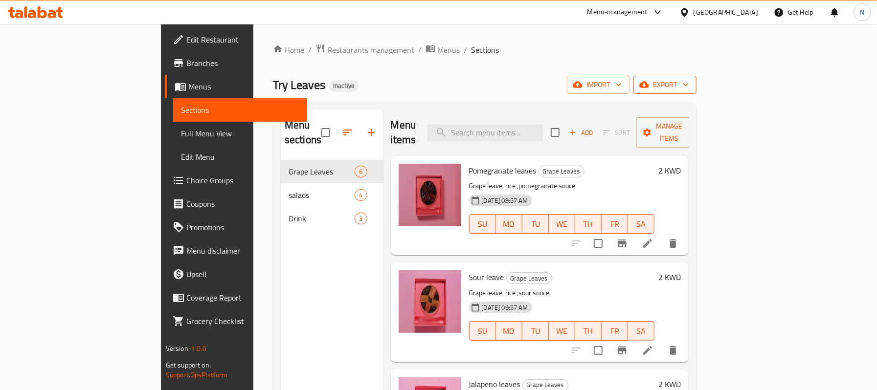
click at [688, 79] on span "export" at bounding box center [664, 85] width 47 height 12
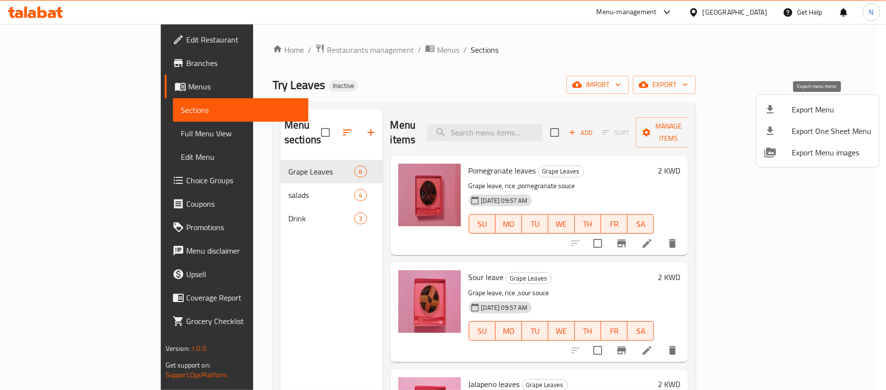
click at [806, 104] on span "Export Menu" at bounding box center [832, 110] width 80 height 12
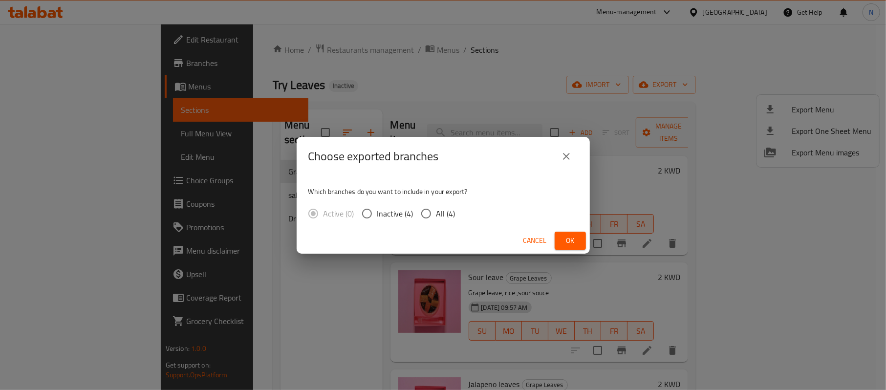
click at [425, 213] on input "All (4)" at bounding box center [426, 213] width 21 height 21
radio input "true"
click at [553, 230] on div "Cancel Ok" at bounding box center [443, 241] width 293 height 26
click at [564, 233] on button "Ok" at bounding box center [570, 241] width 31 height 18
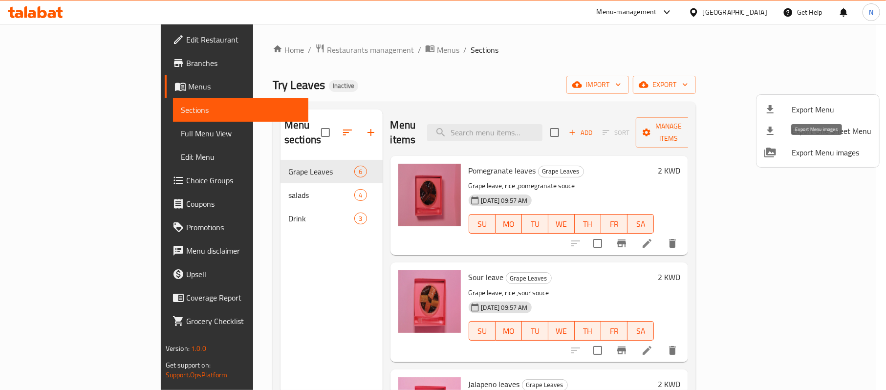
click at [808, 155] on span "Export Menu images" at bounding box center [832, 153] width 80 height 12
click at [605, 92] on div "Export Menu Export One Sheet Menu Export Menu images" at bounding box center [443, 195] width 886 height 390
drag, startPoint x: 510, startPoint y: 87, endPoint x: 540, endPoint y: 79, distance: 30.8
click at [510, 87] on div at bounding box center [443, 195] width 886 height 390
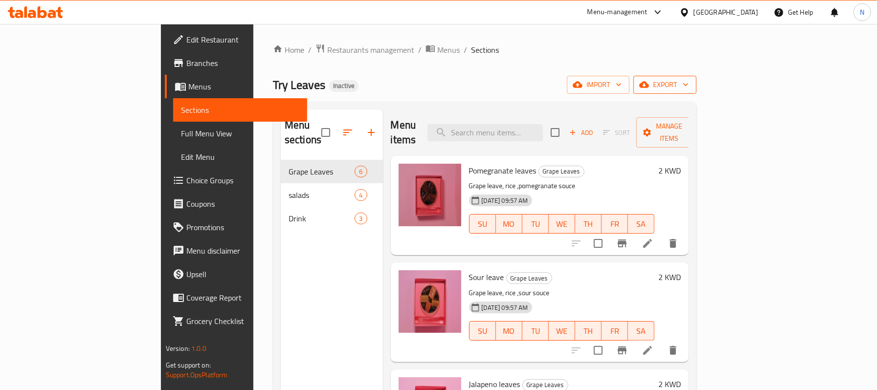
click at [696, 78] on button "export" at bounding box center [664, 85] width 63 height 18
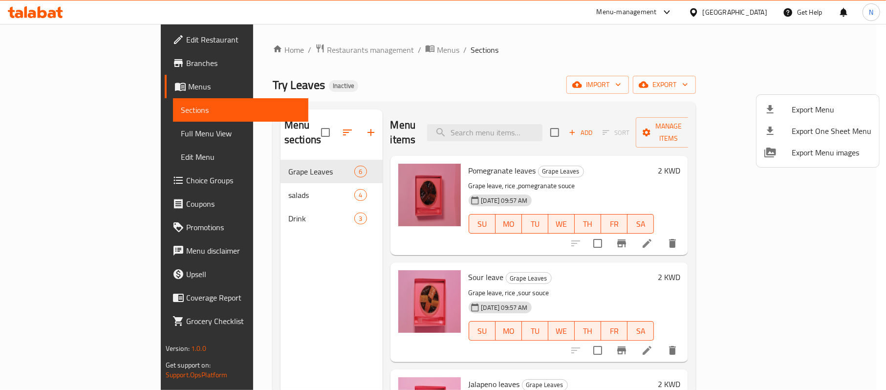
click at [630, 81] on div at bounding box center [443, 195] width 886 height 390
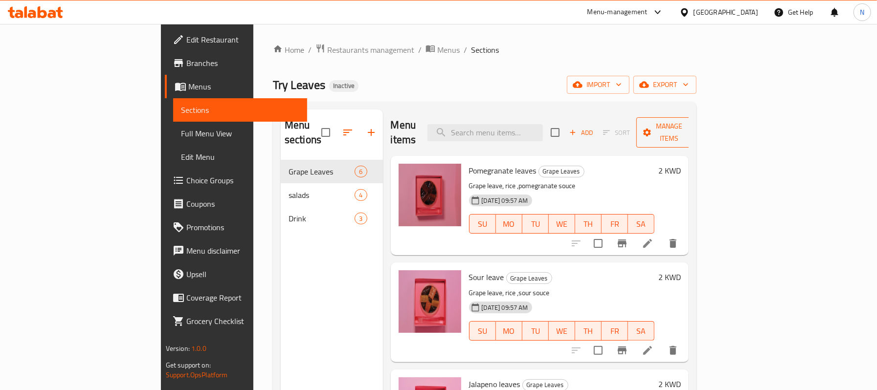
click at [694, 128] on span "Manage items" at bounding box center [669, 132] width 50 height 24
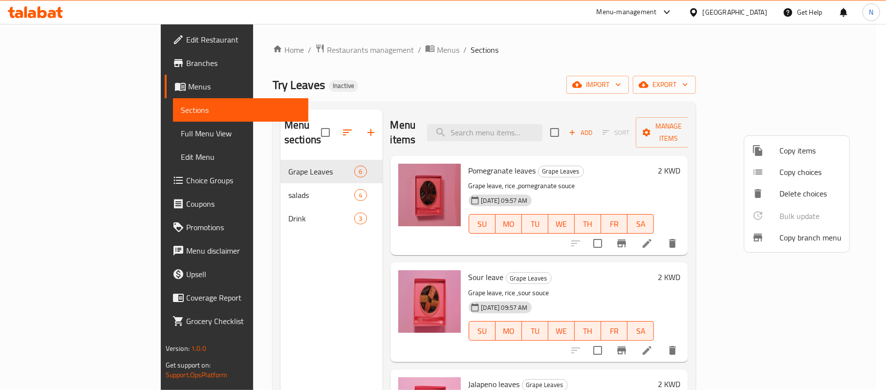
click at [806, 243] on span "Copy branch menu" at bounding box center [811, 238] width 62 height 12
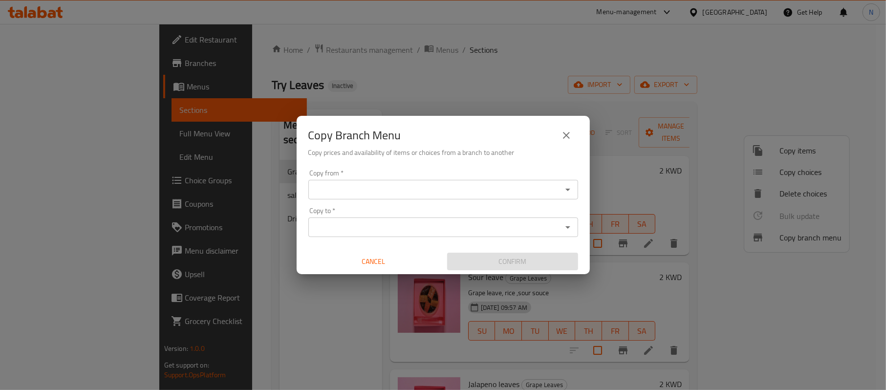
click at [511, 184] on input "Copy from   *" at bounding box center [435, 190] width 248 height 14
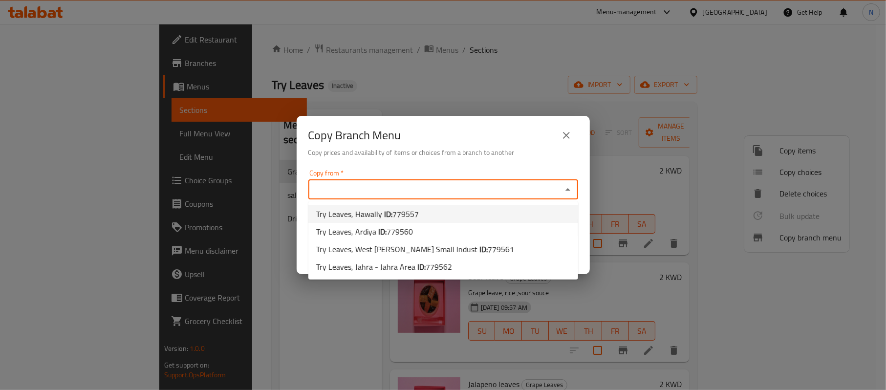
click at [450, 212] on li "Try Leaves, Hawally ID: 779557" at bounding box center [444, 214] width 270 height 18
type input "Try Leaves, Hawally"
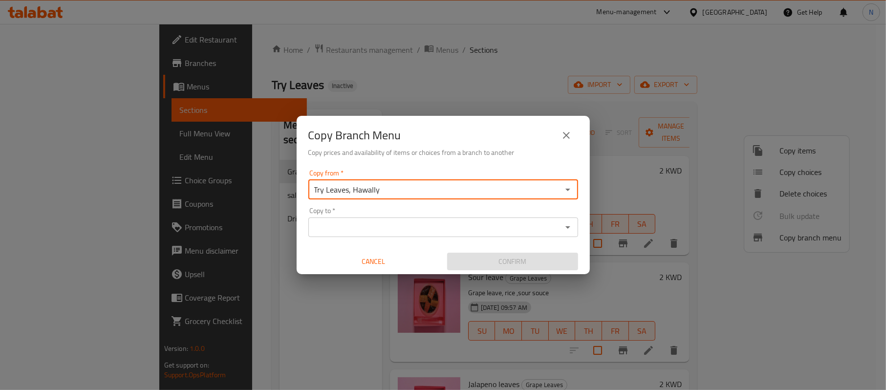
click at [425, 222] on input "Copy to   *" at bounding box center [435, 228] width 248 height 14
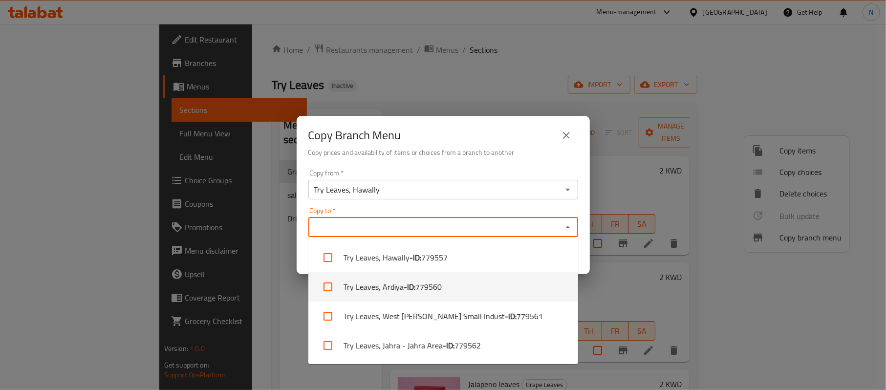
click at [438, 281] on span "779560" at bounding box center [429, 287] width 26 height 12
checkbox input "true"
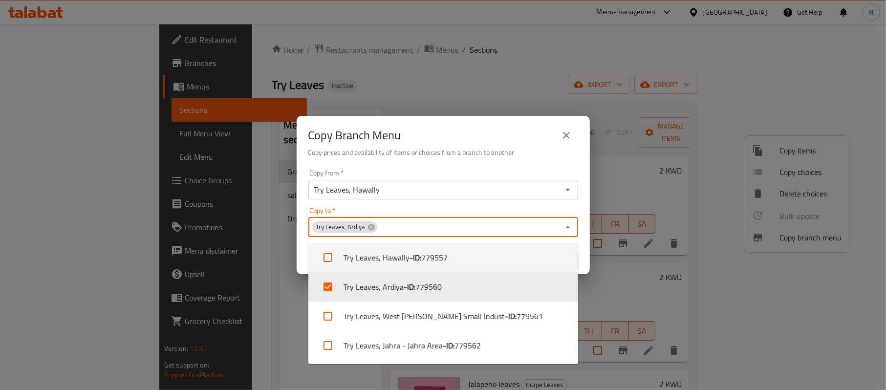
click at [503, 160] on div "Copy Branch Menu Copy prices and availability of items or choices from a branch…" at bounding box center [443, 141] width 293 height 50
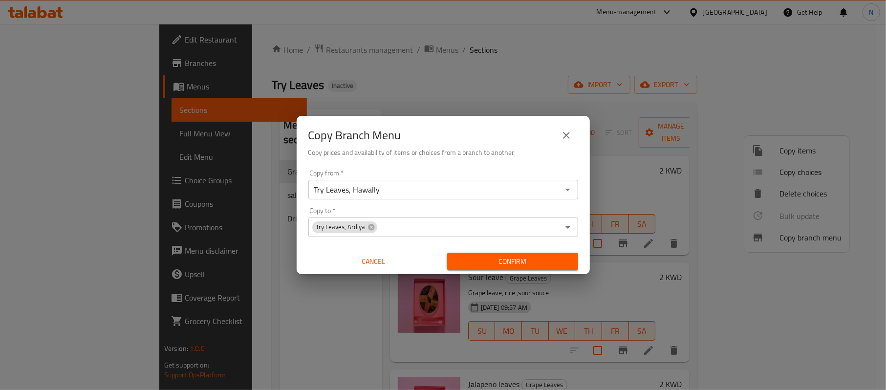
click at [501, 258] on span "Confirm" at bounding box center [512, 262] width 115 height 12
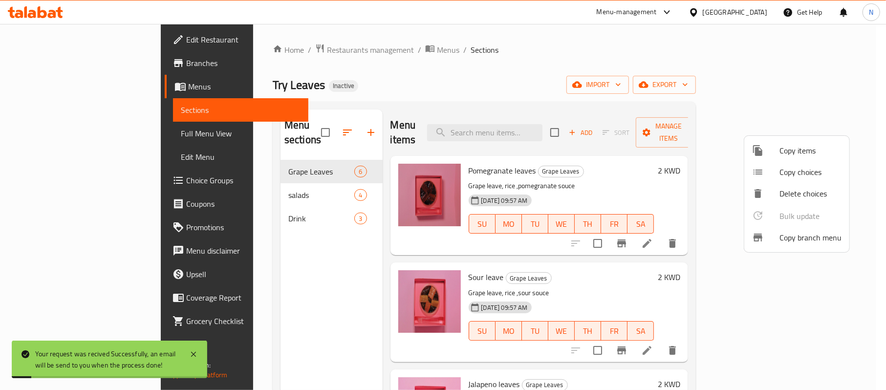
click at [787, 241] on span "Copy branch menu" at bounding box center [811, 238] width 62 height 12
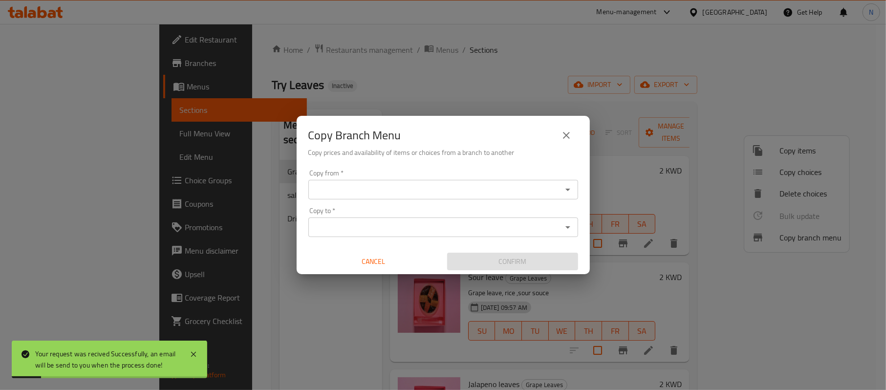
click at [478, 196] on input "Copy from   *" at bounding box center [435, 190] width 248 height 14
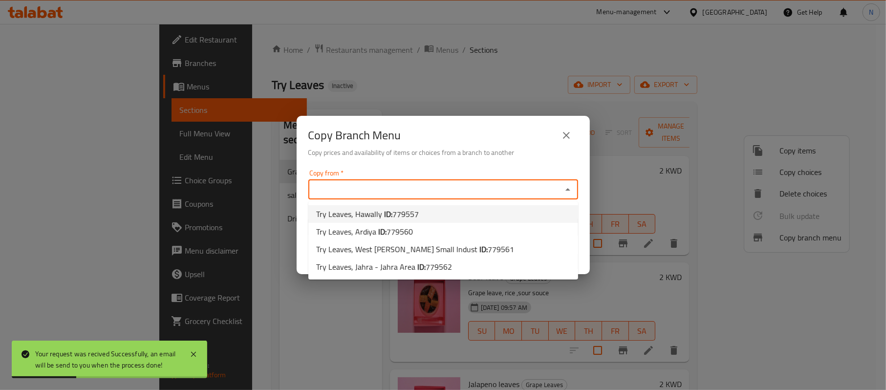
click at [460, 214] on li "Try Leaves, Hawally ID: 779557" at bounding box center [444, 214] width 270 height 18
type input "Try Leaves, Hawally"
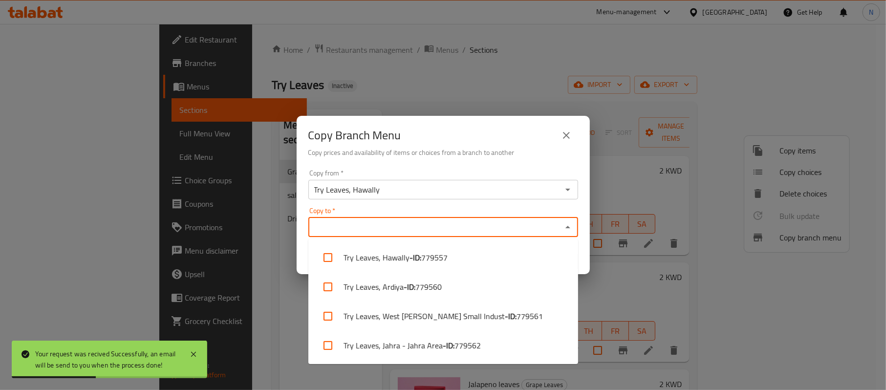
click at [472, 223] on input "Copy to   *" at bounding box center [435, 228] width 248 height 14
click at [462, 278] on li "Try Leaves, Ardiya - ID: 779560" at bounding box center [444, 286] width 270 height 29
checkbox input "true"
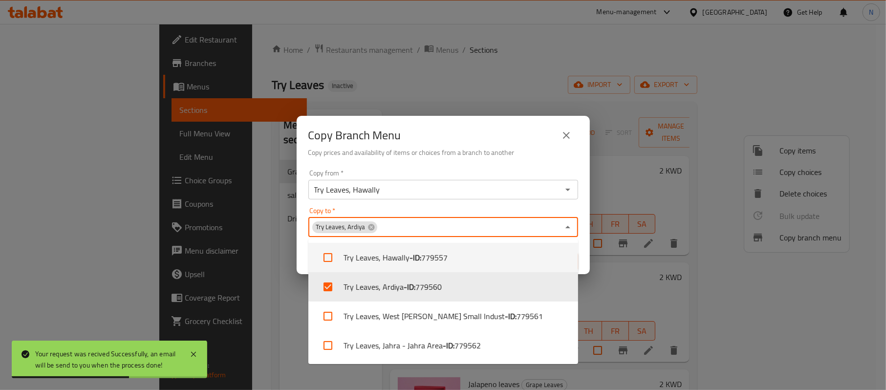
click at [540, 158] on div "Copy Branch Menu Copy prices and availability of items or choices from a branch…" at bounding box center [443, 141] width 293 height 50
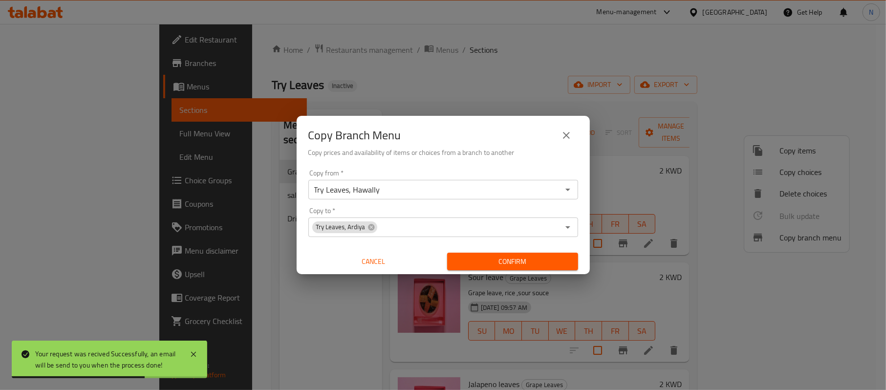
click at [515, 263] on span "Confirm" at bounding box center [512, 262] width 115 height 12
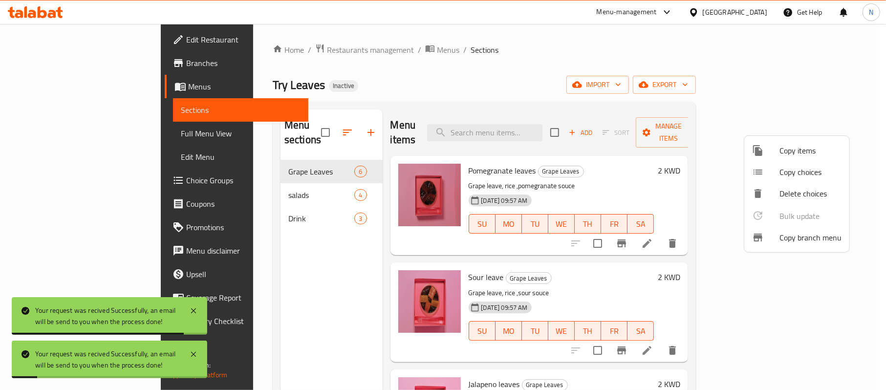
click at [781, 232] on span "Copy branch menu" at bounding box center [811, 238] width 62 height 12
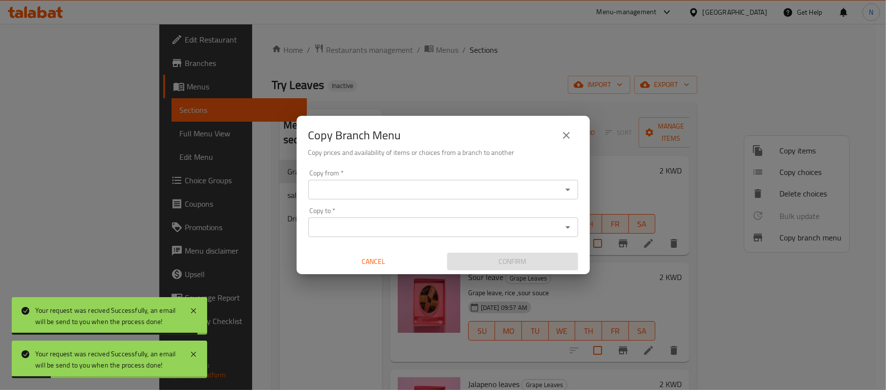
click at [497, 183] on input "Copy from   *" at bounding box center [435, 190] width 248 height 14
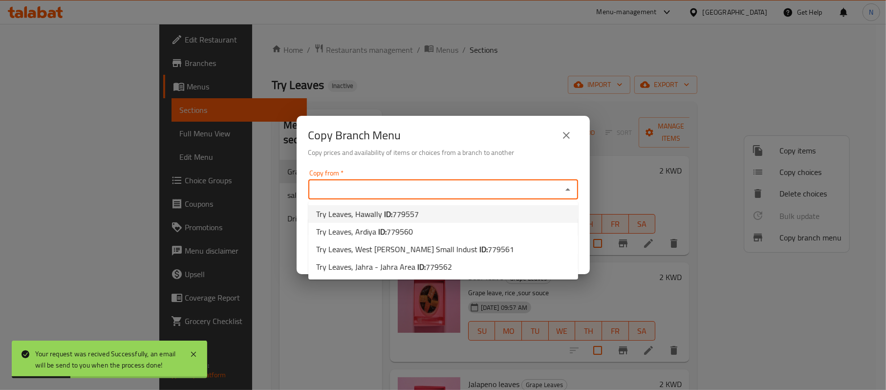
click at [482, 208] on li "Try Leaves, Hawally ID: 779557" at bounding box center [444, 214] width 270 height 18
type input "Try Leaves, Hawally"
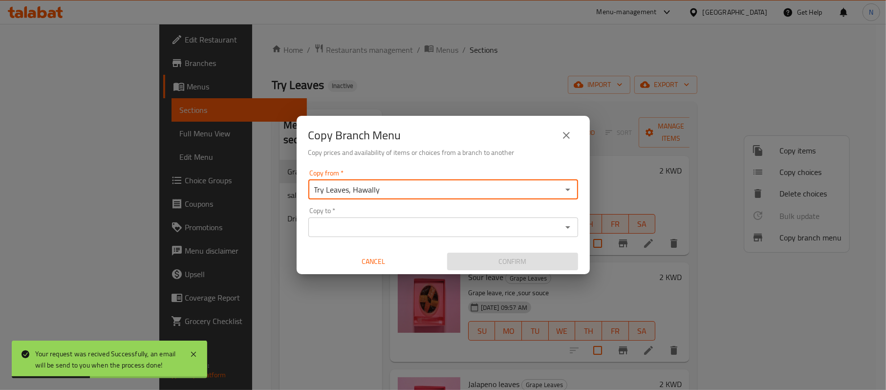
click at [503, 218] on div "Copy to *" at bounding box center [444, 228] width 270 height 20
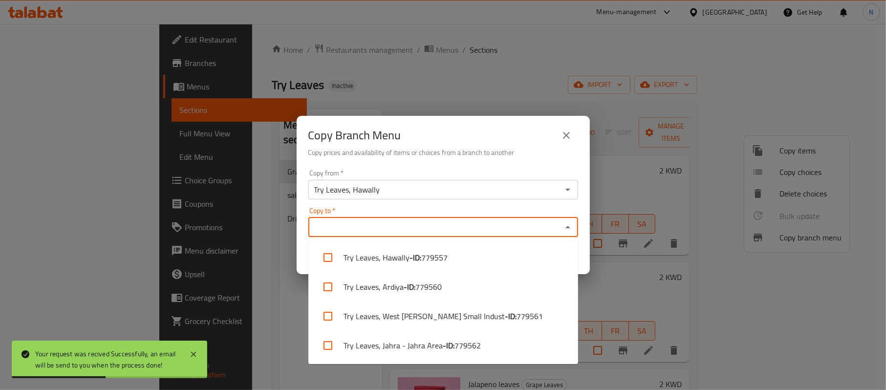
click at [502, 225] on input "Copy to   *" at bounding box center [435, 228] width 248 height 14
click at [428, 341] on li "Try Leaves, Jahra - Jahra Area - ID: 779562" at bounding box center [444, 345] width 270 height 29
checkbox input "true"
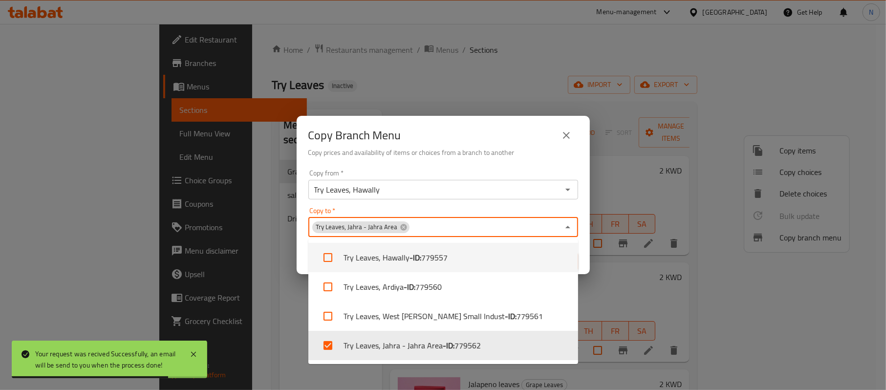
click at [519, 139] on div "Copy Branch Menu" at bounding box center [444, 135] width 270 height 23
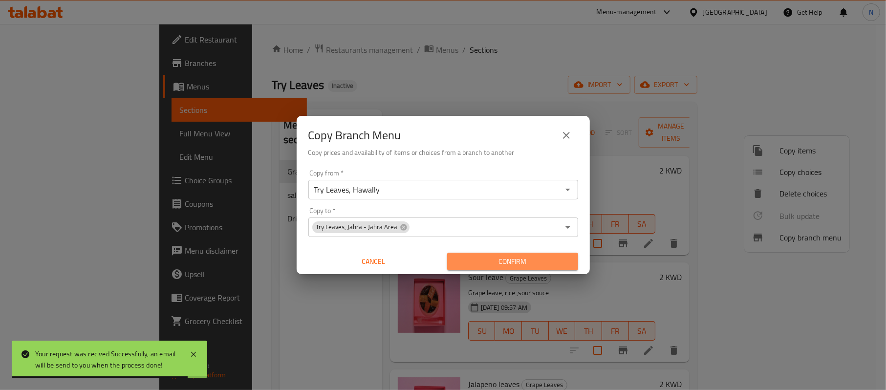
click at [515, 260] on span "Confirm" at bounding box center [512, 262] width 115 height 12
